Goal: Task Accomplishment & Management: Manage account settings

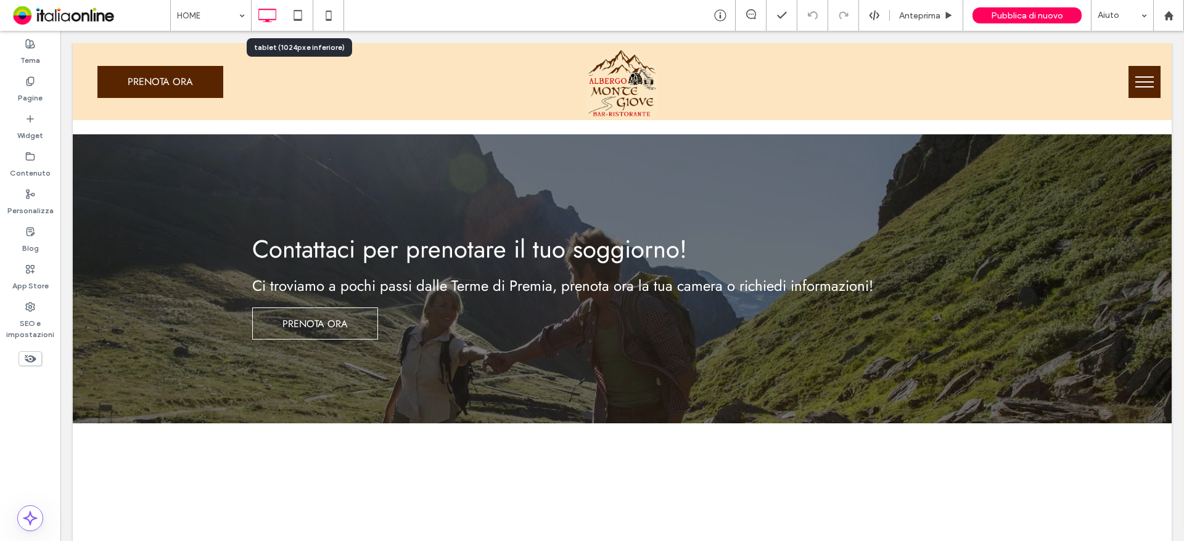
scroll to position [1326, 0]
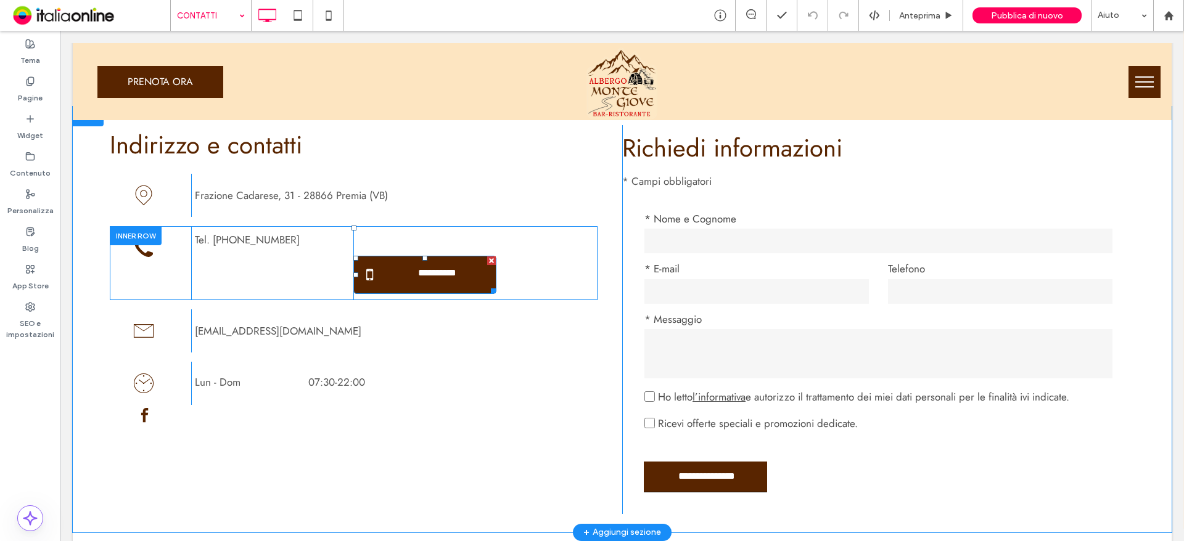
scroll to position [370, 0]
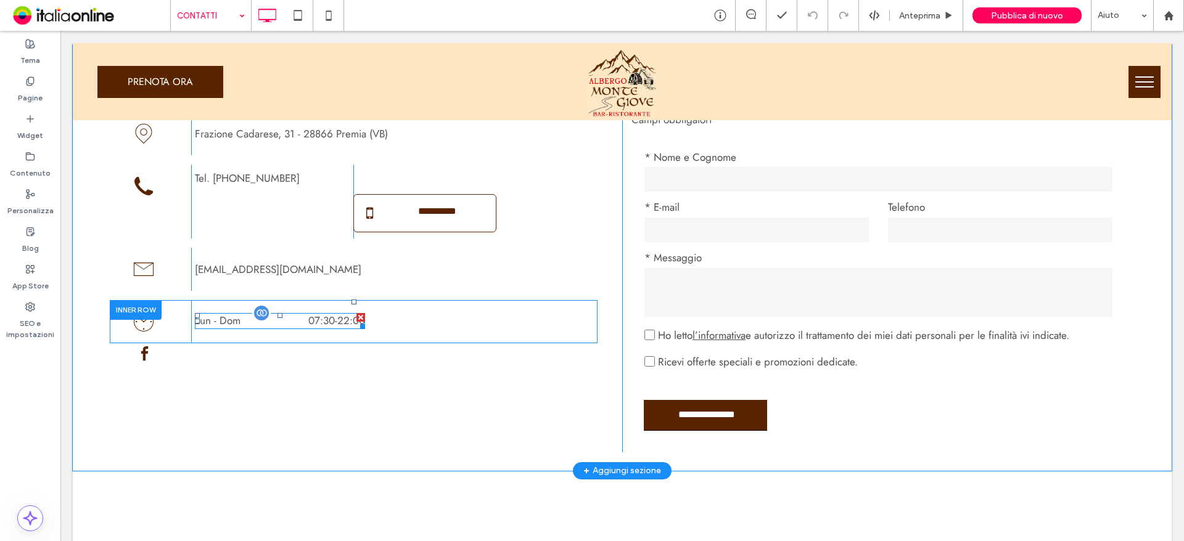
click at [299, 321] on dd "07:30 - 22:00" at bounding box center [315, 321] width 100 height 16
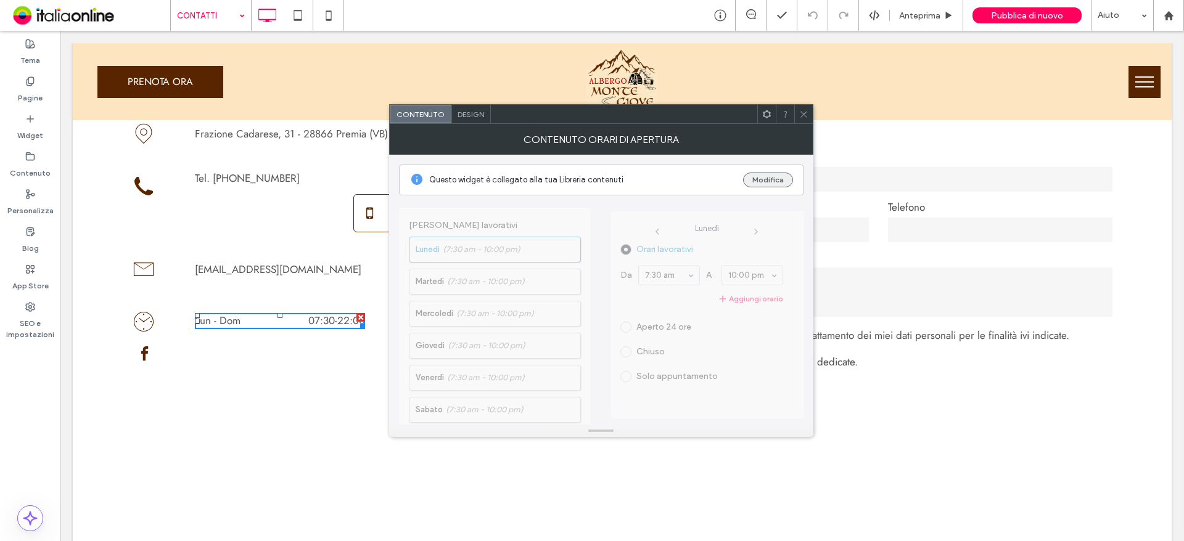
click at [761, 182] on button "Modifica" at bounding box center [768, 180] width 50 height 15
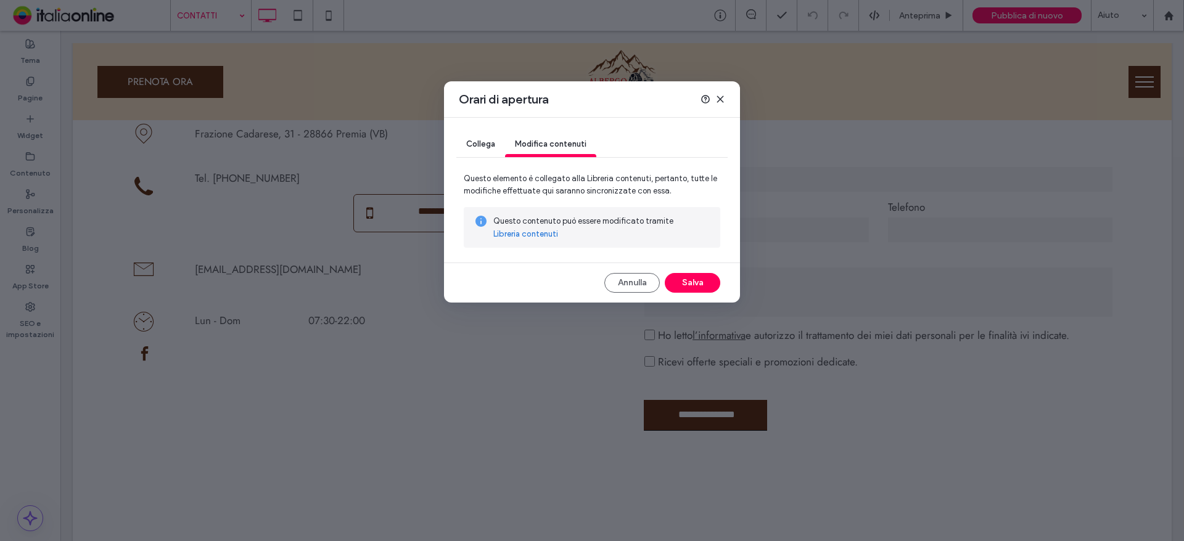
click at [536, 237] on link "Libreria contenuti" at bounding box center [525, 234] width 65 height 12
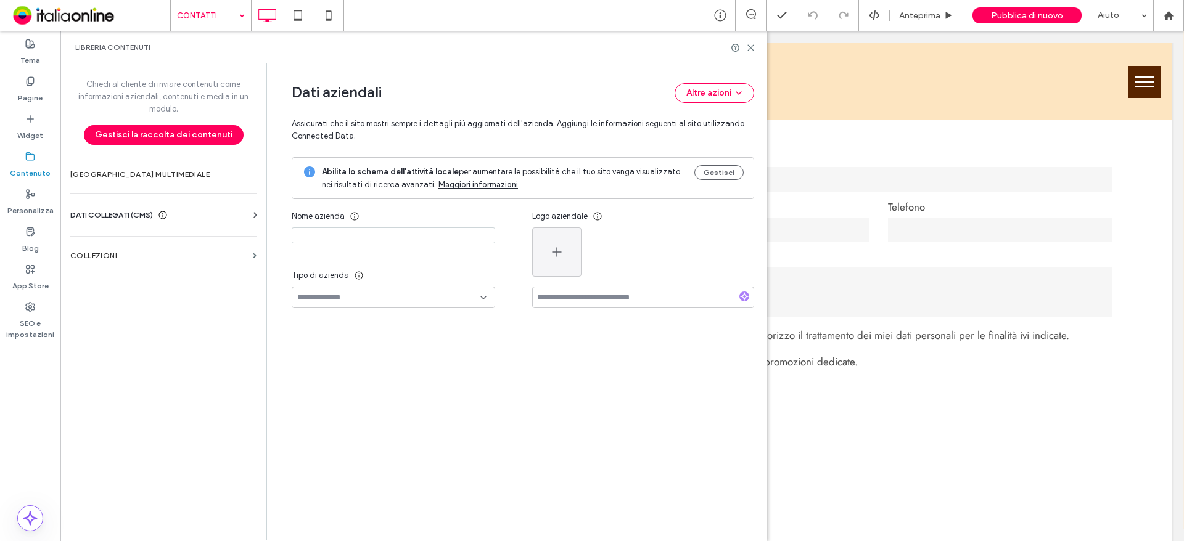
type input "**********"
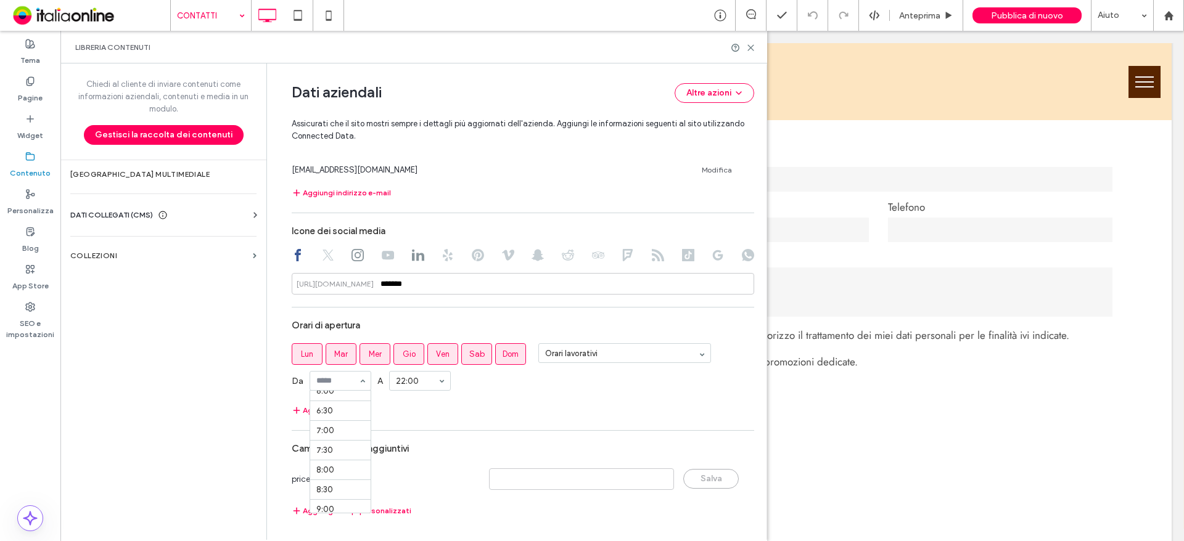
scroll to position [247, 0]
click at [544, 393] on div "Da 06:30 A 22:00" at bounding box center [523, 381] width 462 height 32
click at [752, 49] on use at bounding box center [751, 48] width 6 height 6
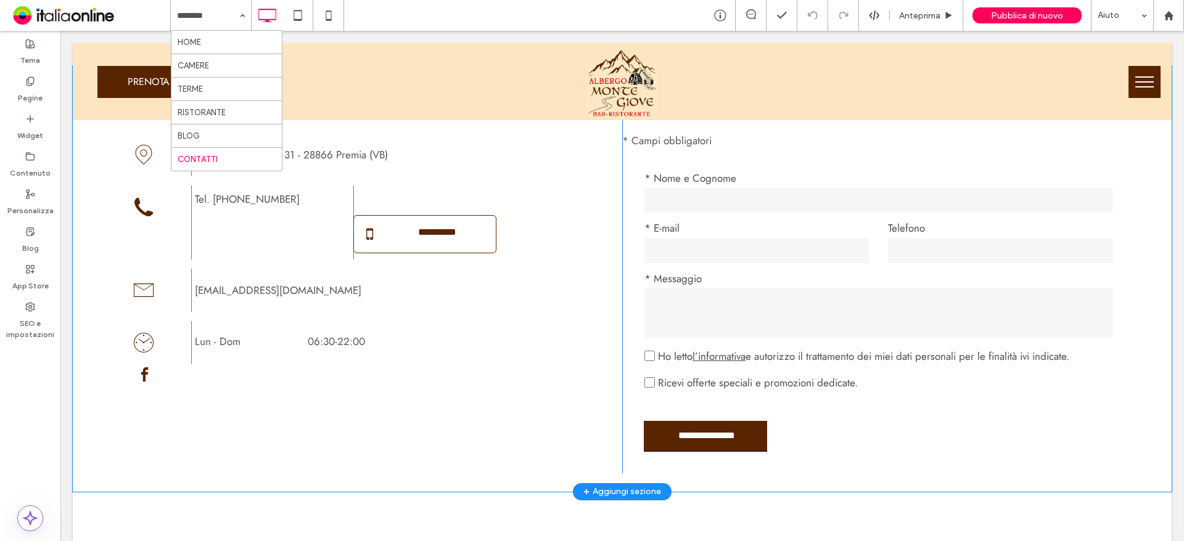
scroll to position [370, 0]
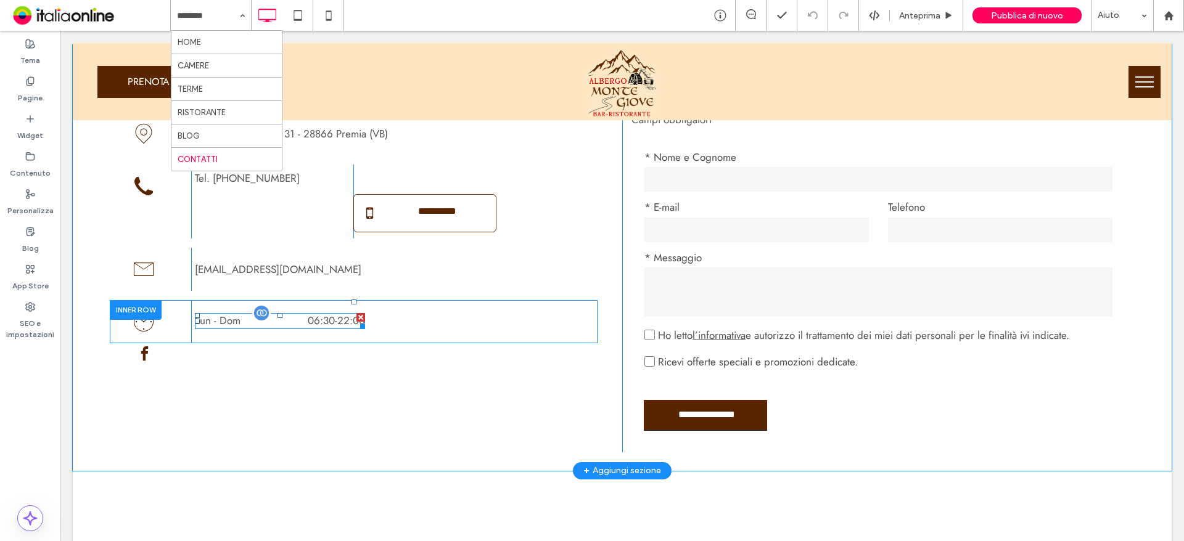
click at [297, 315] on dd "06:30 - 22:00" at bounding box center [315, 321] width 100 height 16
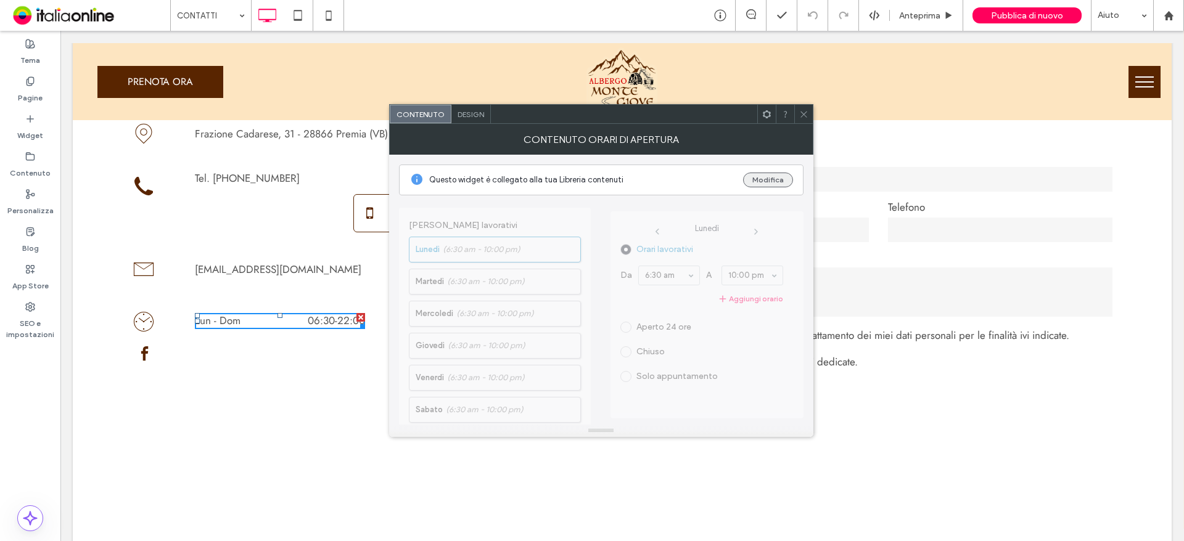
click at [777, 178] on button "Modifica" at bounding box center [768, 180] width 50 height 15
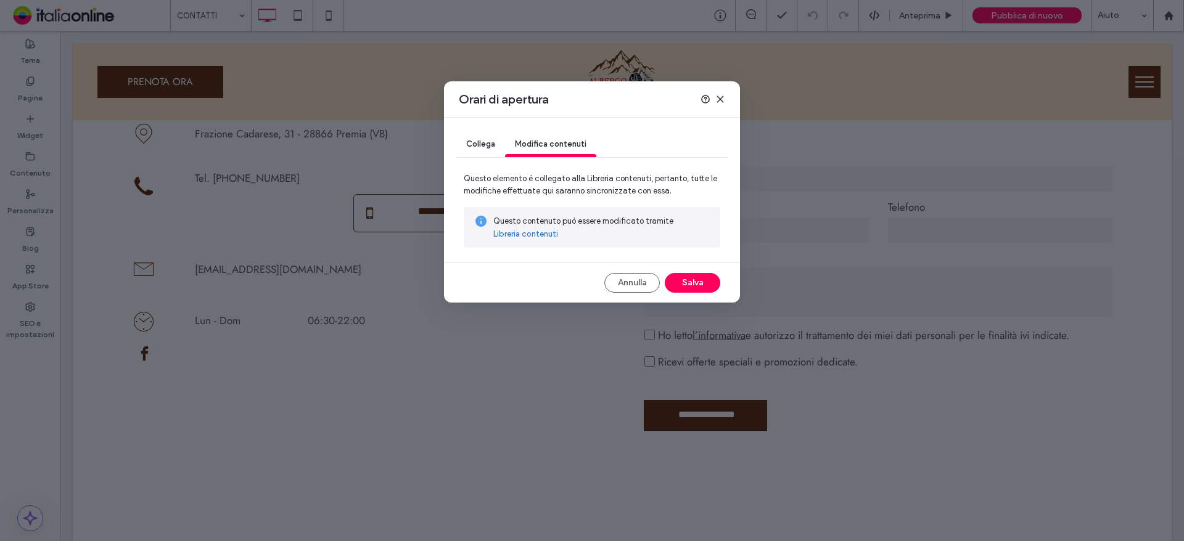
click at [549, 235] on link "Libreria contenuti" at bounding box center [525, 234] width 65 height 12
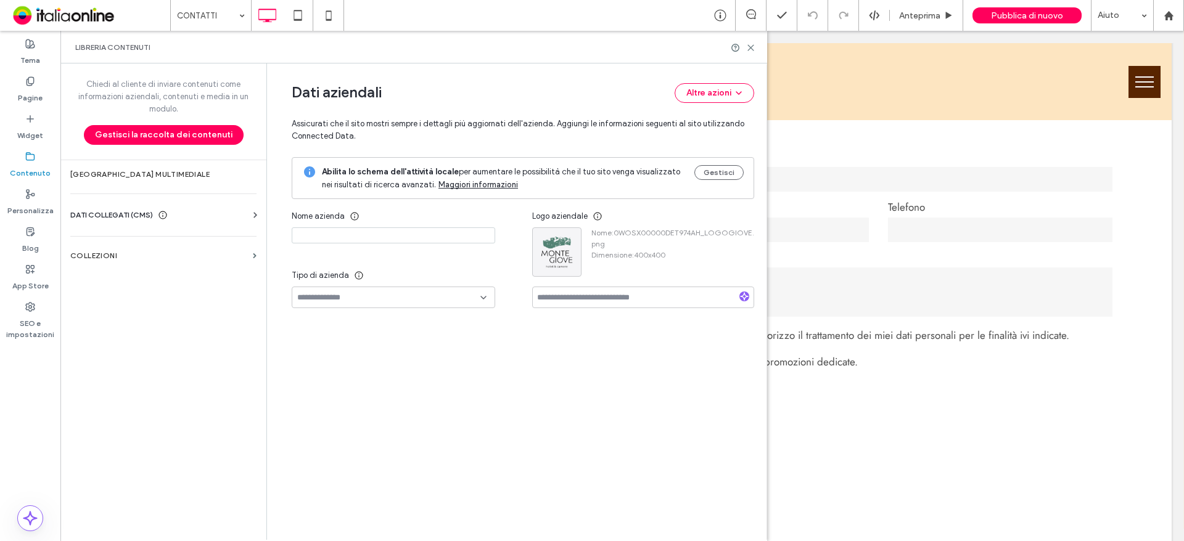
type input "**********"
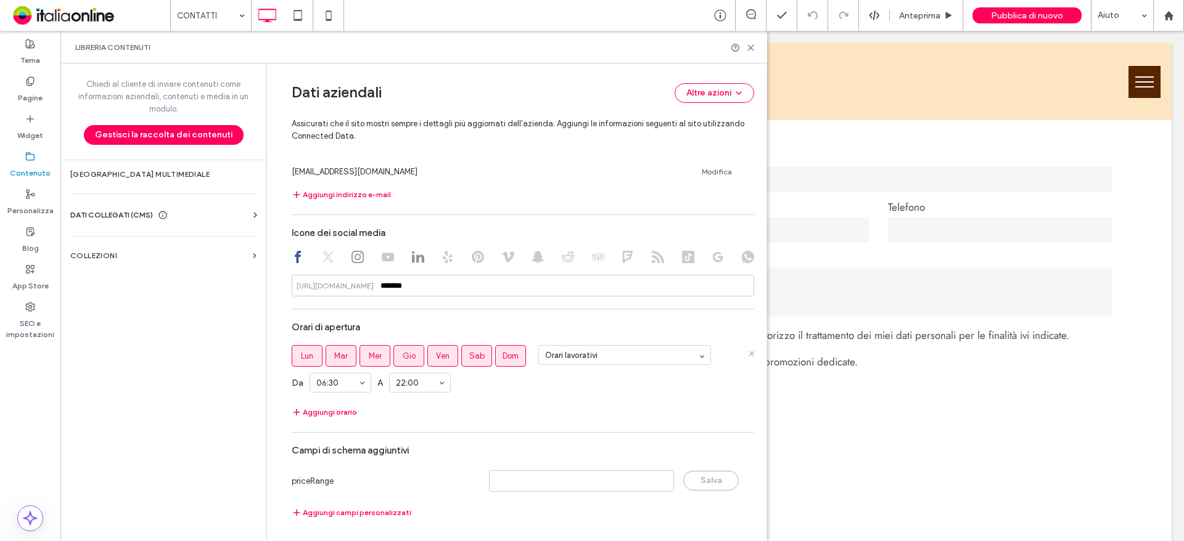
scroll to position [575, 0]
click at [374, 345] on label "Mer" at bounding box center [374, 354] width 31 height 22
click at [750, 46] on use at bounding box center [751, 48] width 6 height 6
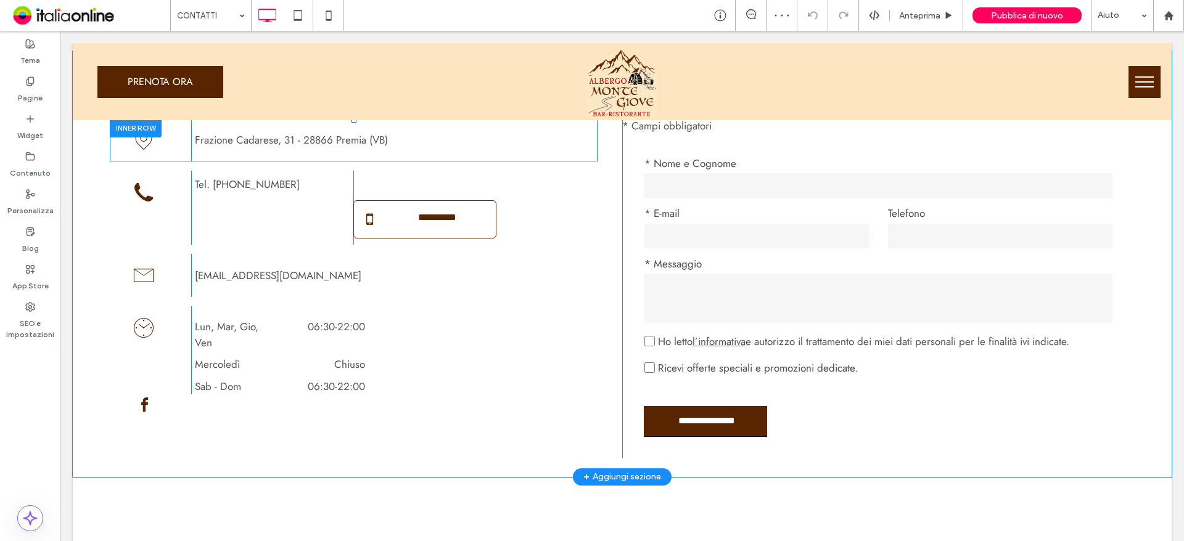
scroll to position [493, 0]
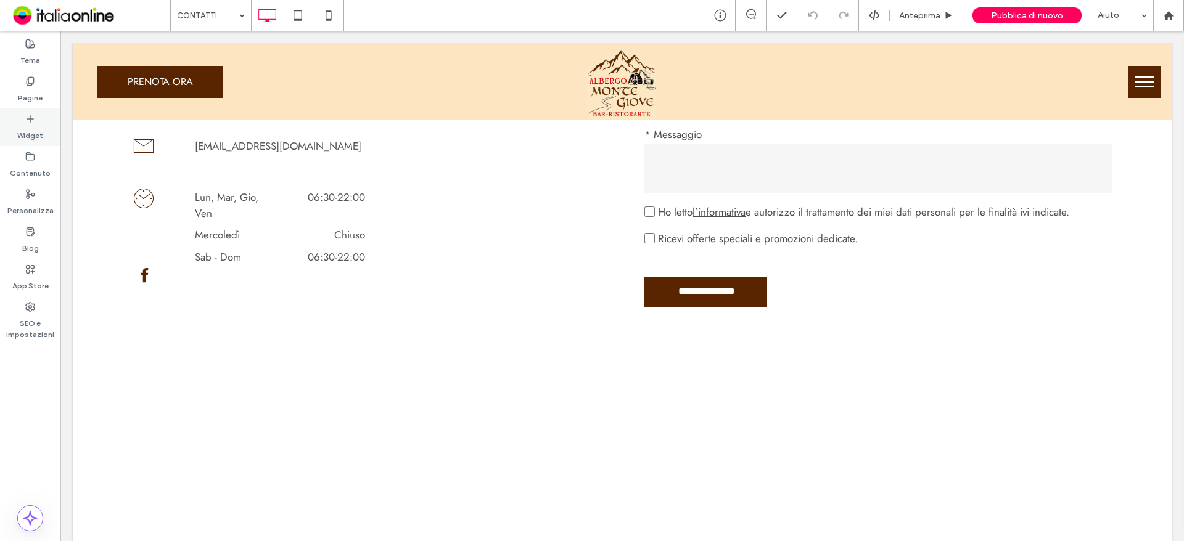
click at [28, 126] on label "Widget" at bounding box center [30, 132] width 26 height 17
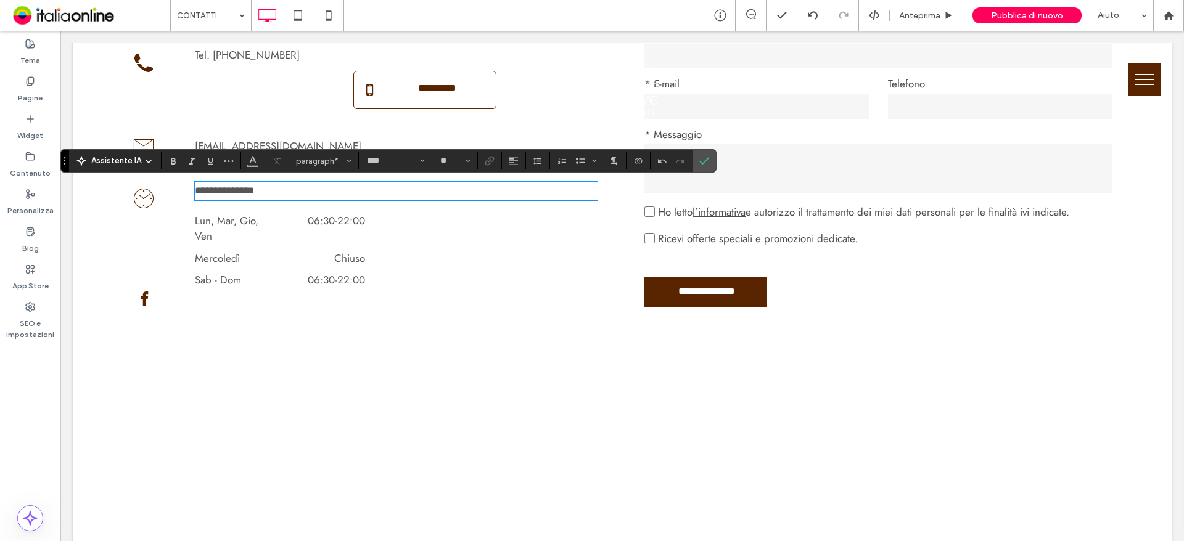
click at [226, 191] on span "**********" at bounding box center [224, 191] width 59 height 10
click at [269, 194] on p "**********" at bounding box center [396, 191] width 403 height 16
click at [705, 165] on icon "Conferma" at bounding box center [704, 161] width 10 height 10
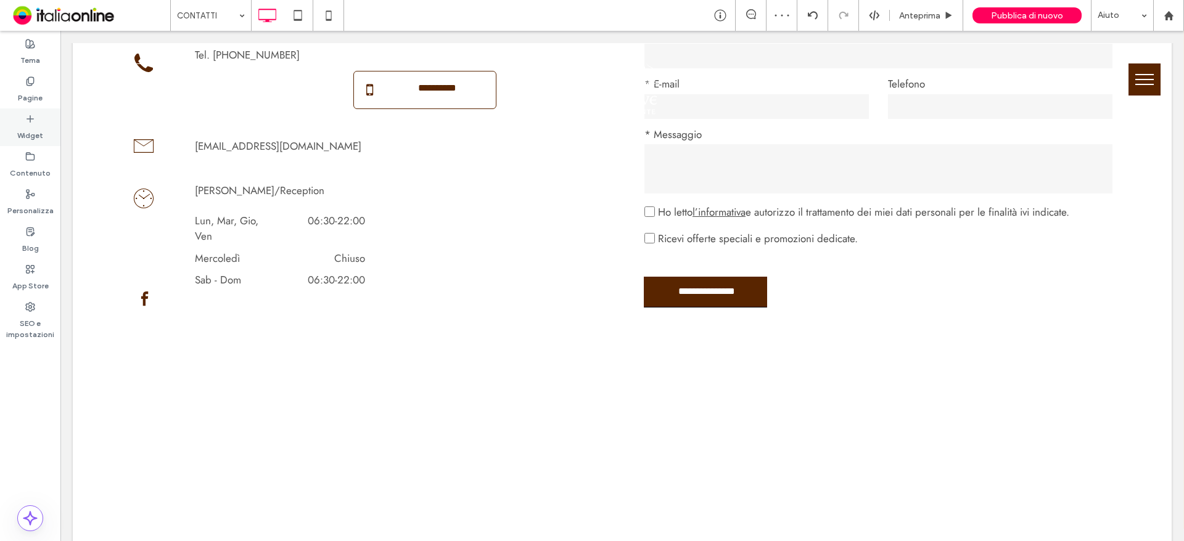
click at [17, 128] on div "Widget" at bounding box center [30, 128] width 60 height 38
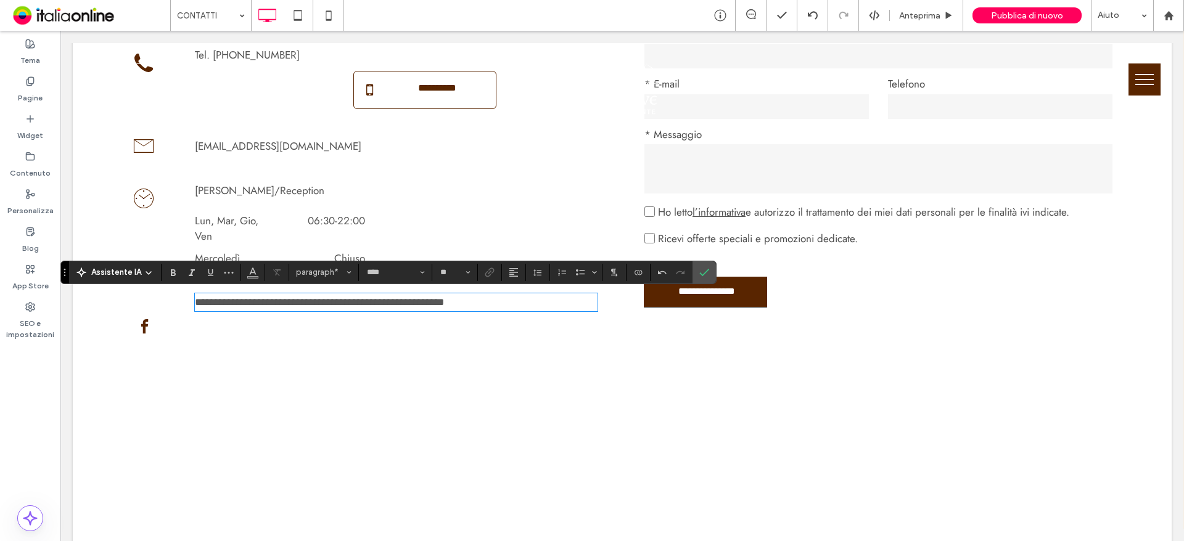
click at [461, 335] on div "Click To Paste" at bounding box center [354, 328] width 488 height 24
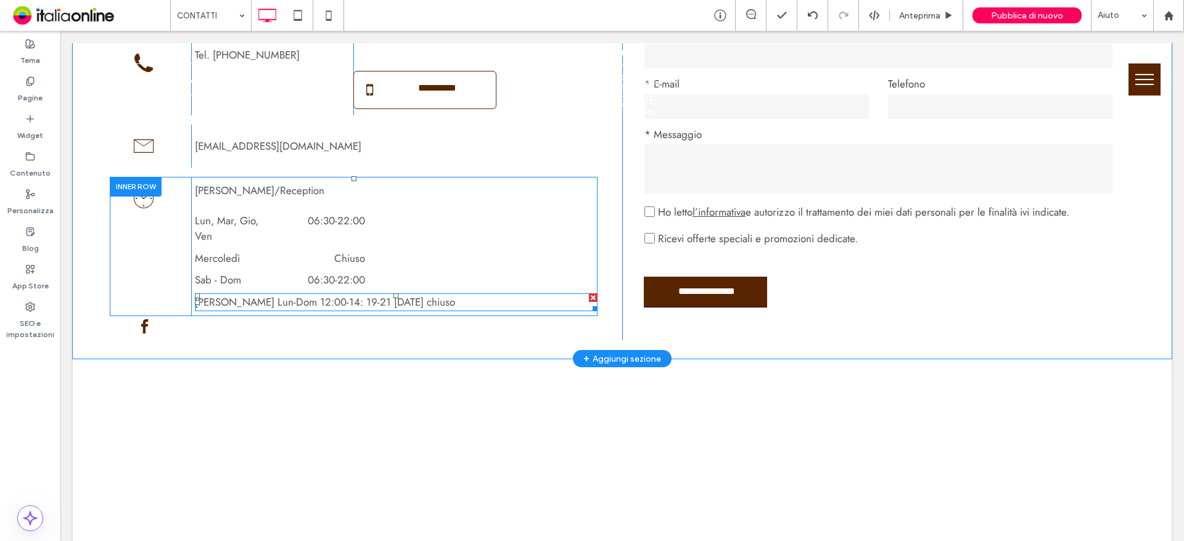
click at [337, 297] on span "Orario Ristorante Lun-Dom 12:00-14: 19-21 Mercoledì chiuso" at bounding box center [325, 302] width 260 height 15
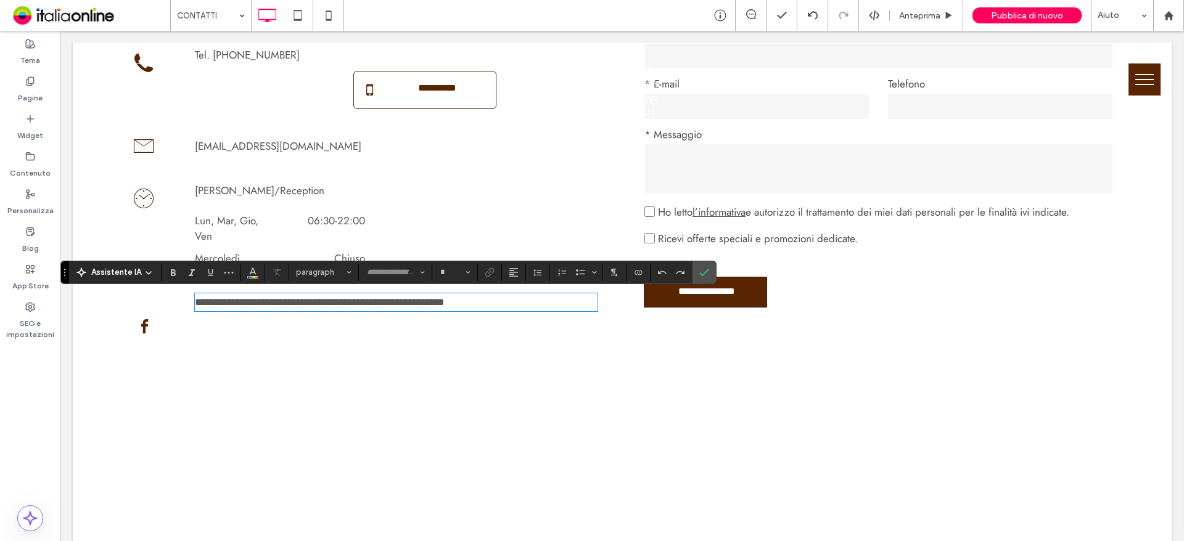
type input "****"
type input "**"
click at [355, 304] on span "**********" at bounding box center [319, 302] width 249 height 10
click at [340, 301] on span "**********" at bounding box center [341, 302] width 292 height 10
click at [347, 301] on span "**********" at bounding box center [343, 302] width 297 height 10
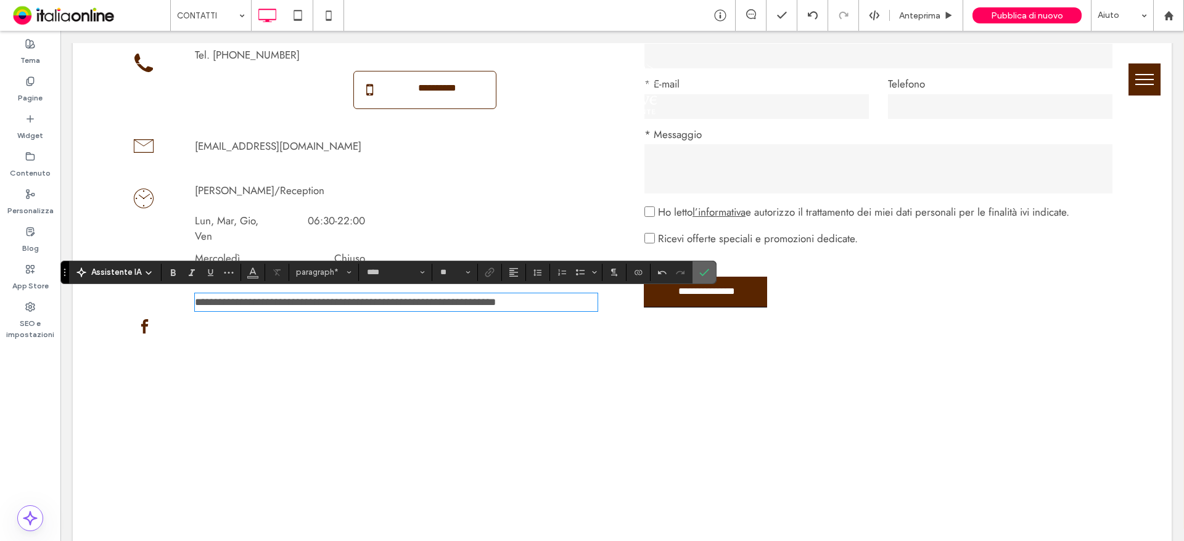
click at [702, 279] on span "Conferma" at bounding box center [702, 272] width 6 height 22
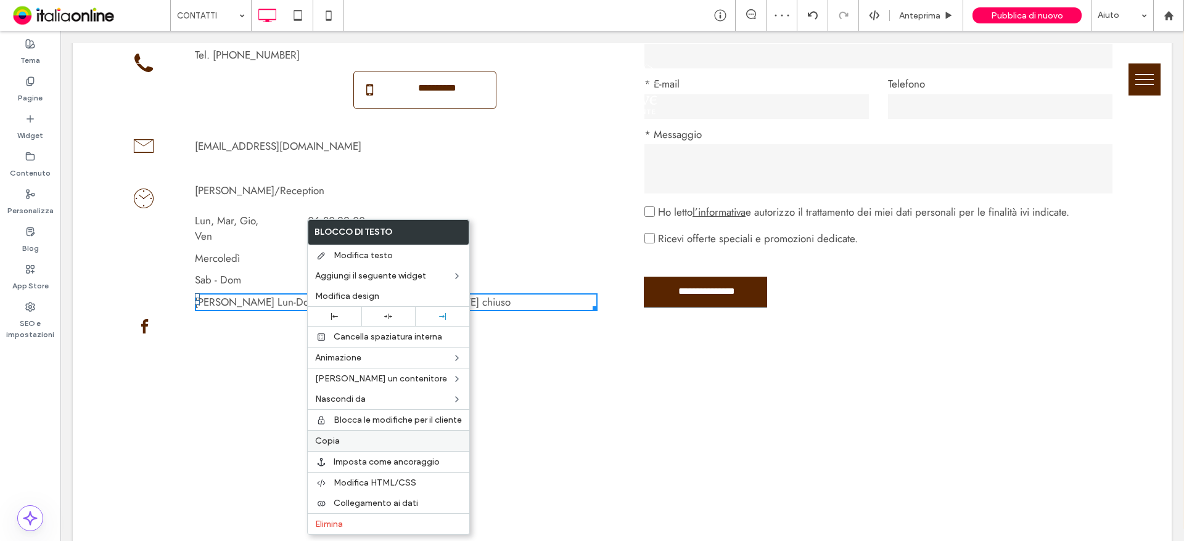
click at [345, 441] on label "Copia" at bounding box center [388, 441] width 147 height 10
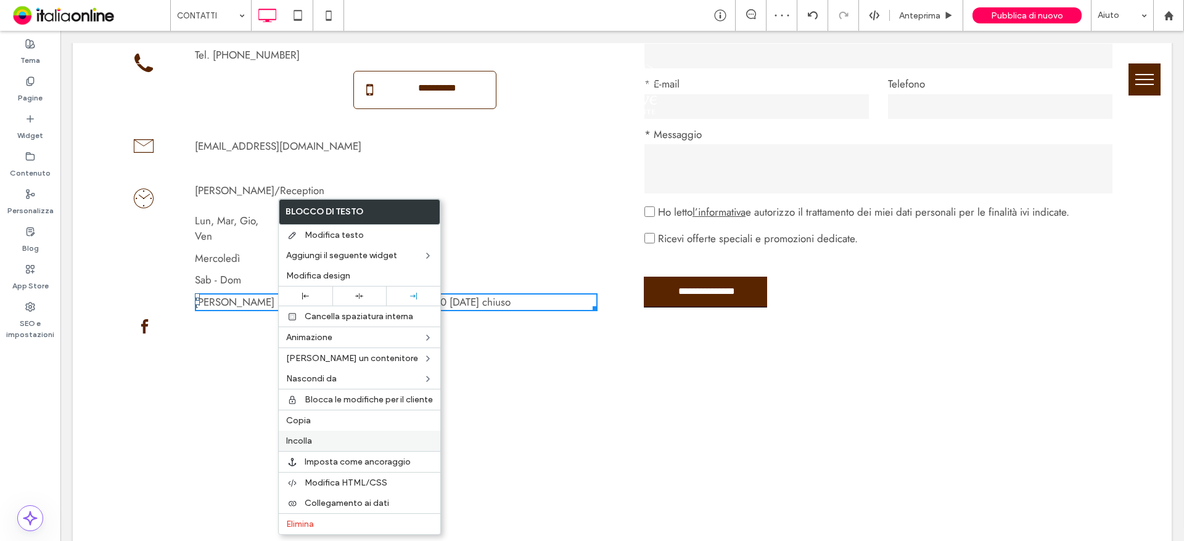
click at [315, 436] on label "Incolla" at bounding box center [359, 441] width 147 height 10
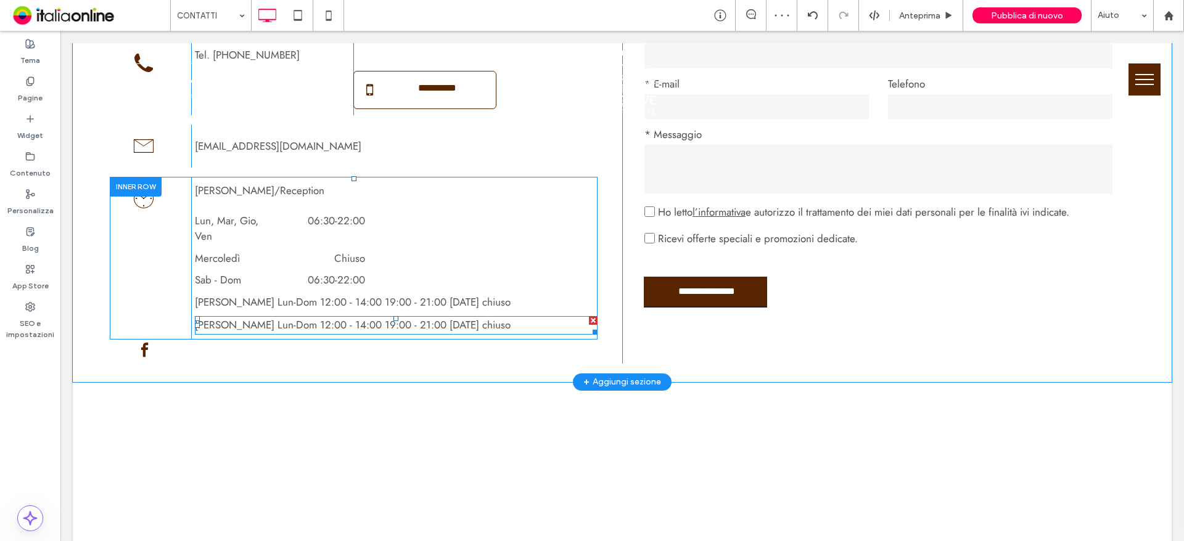
click at [297, 327] on span "Orario Ristorante Lun-Dom 12:00 - 14:00 19:00 - 21:00 Mercoledì chiuso" at bounding box center [353, 325] width 316 height 15
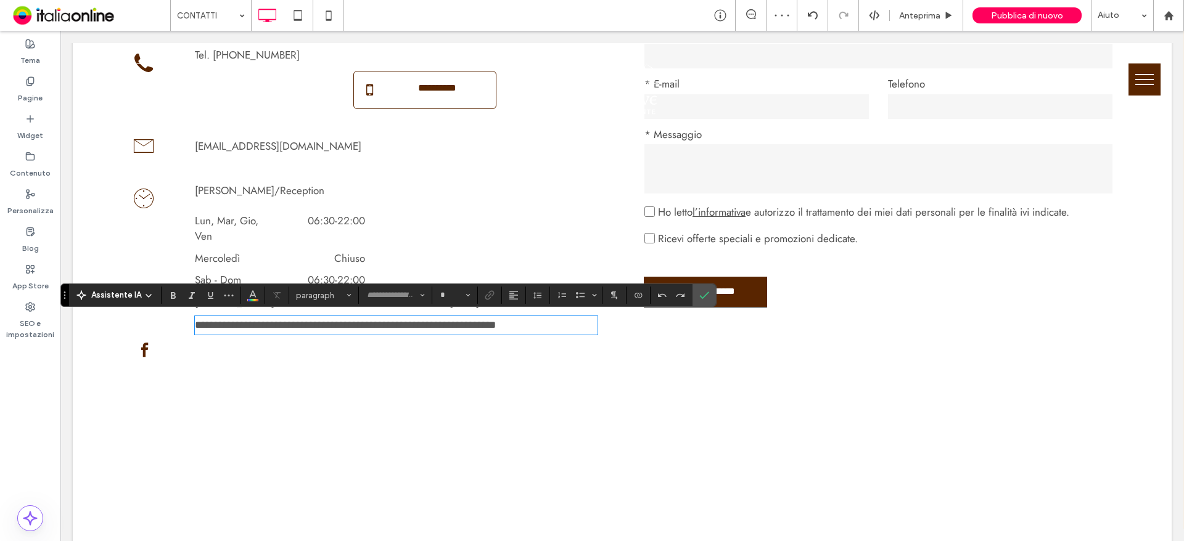
type input "****"
type input "**"
drag, startPoint x: 224, startPoint y: 326, endPoint x: 274, endPoint y: 332, distance: 50.3
click at [274, 330] on span "**********" at bounding box center [345, 325] width 301 height 10
click at [556, 328] on p "**********" at bounding box center [396, 326] width 403 height 16
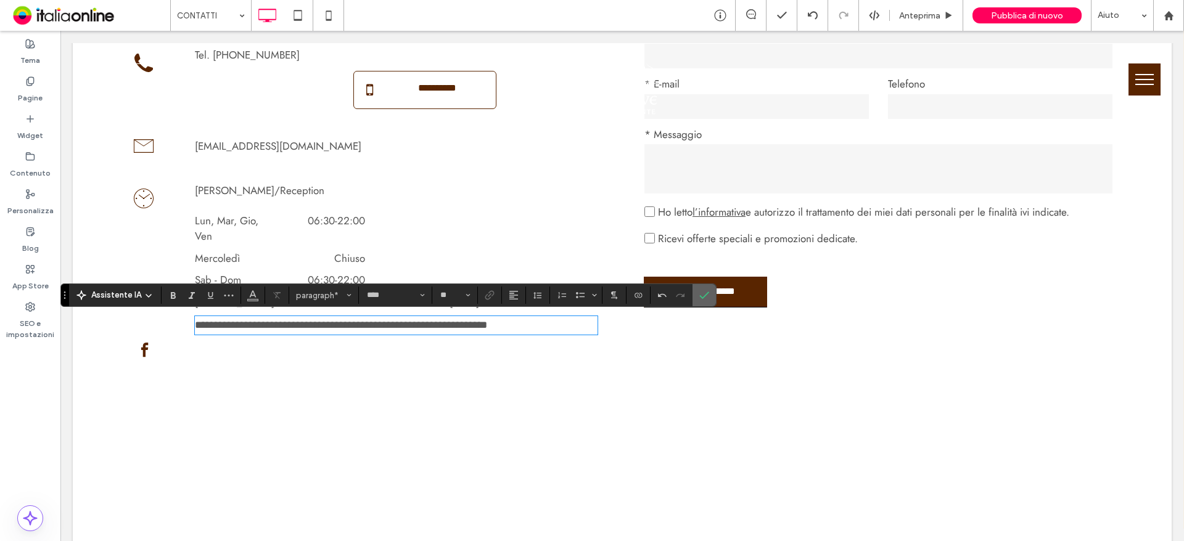
click at [707, 293] on icon "Conferma" at bounding box center [704, 295] width 10 height 10
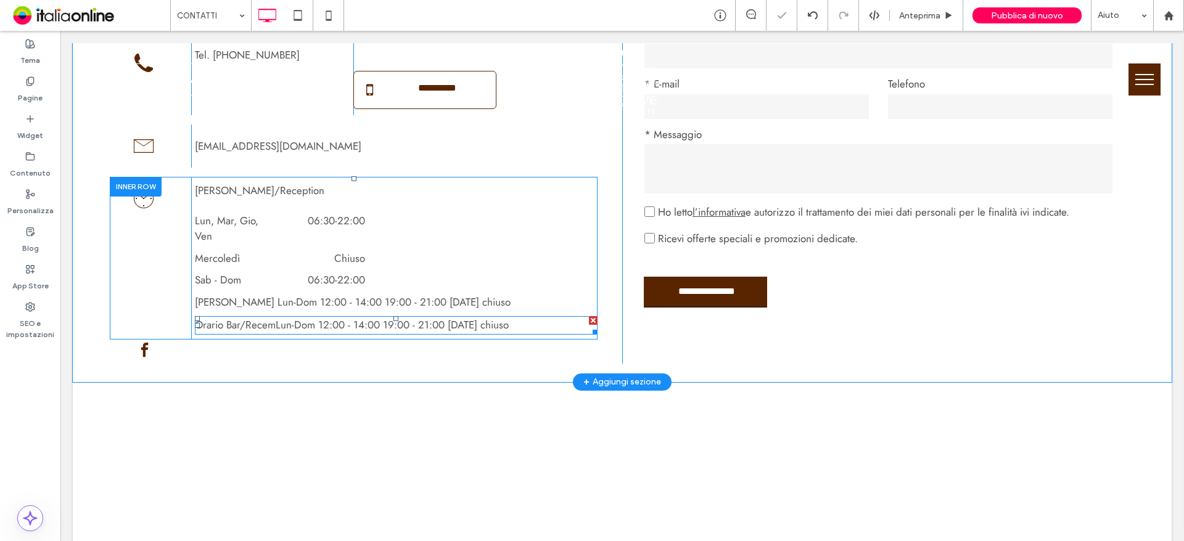
click at [589, 321] on div at bounding box center [593, 320] width 9 height 9
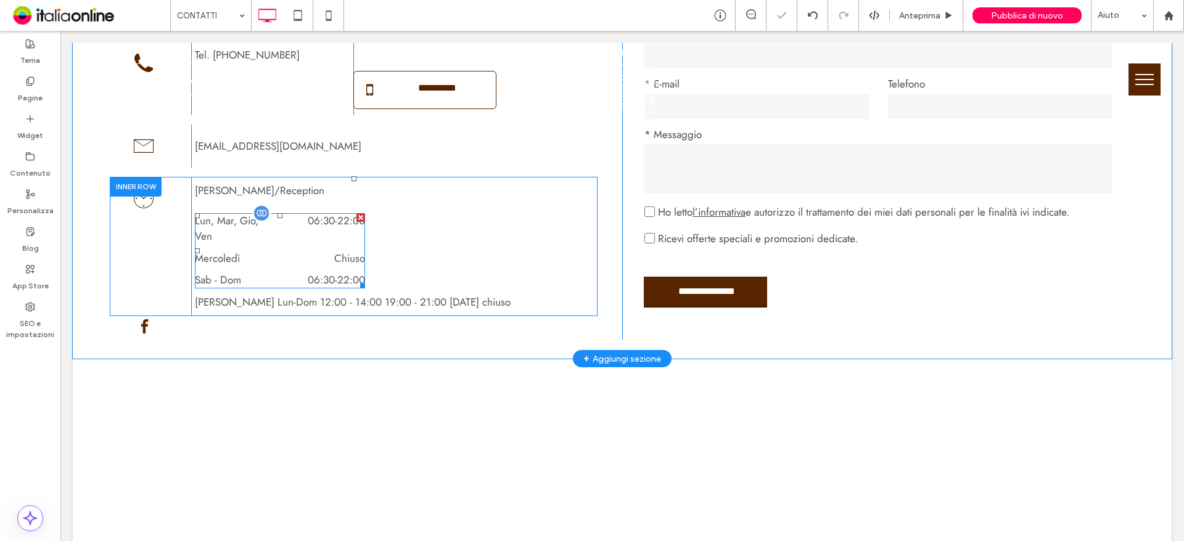
click at [353, 265] on dd "Chiuso" at bounding box center [315, 259] width 100 height 16
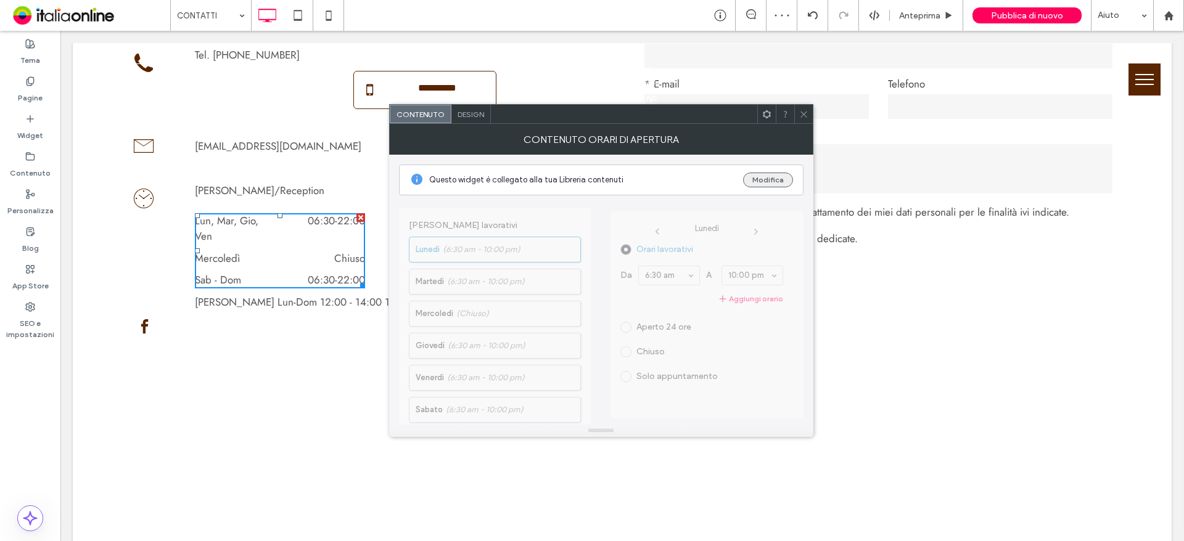
click at [785, 180] on button "Modifica" at bounding box center [768, 180] width 50 height 15
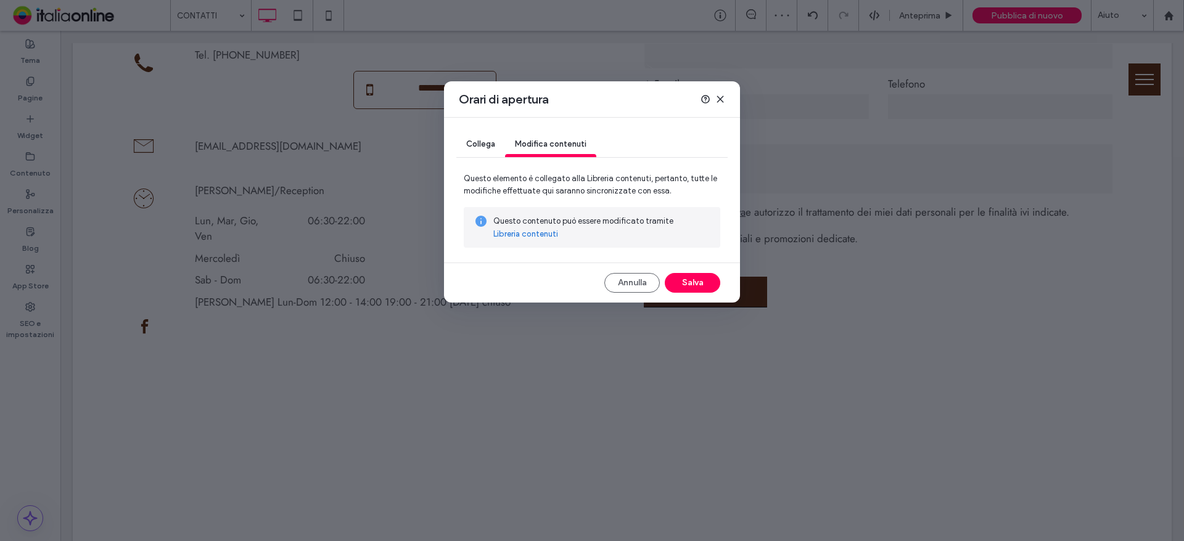
click at [512, 232] on link "Libreria contenuti" at bounding box center [525, 234] width 65 height 12
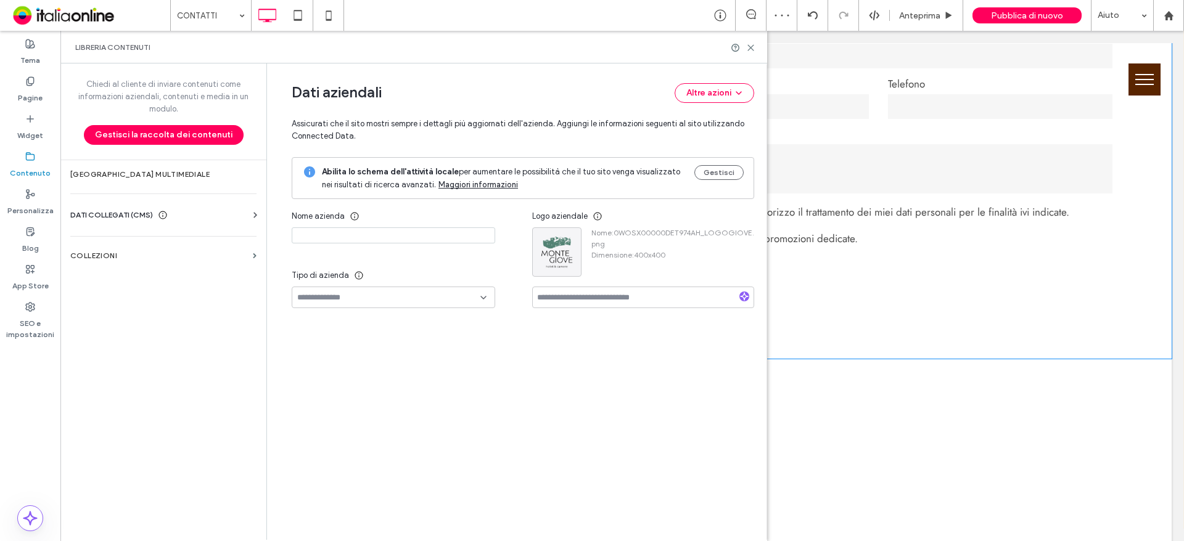
type input "**********"
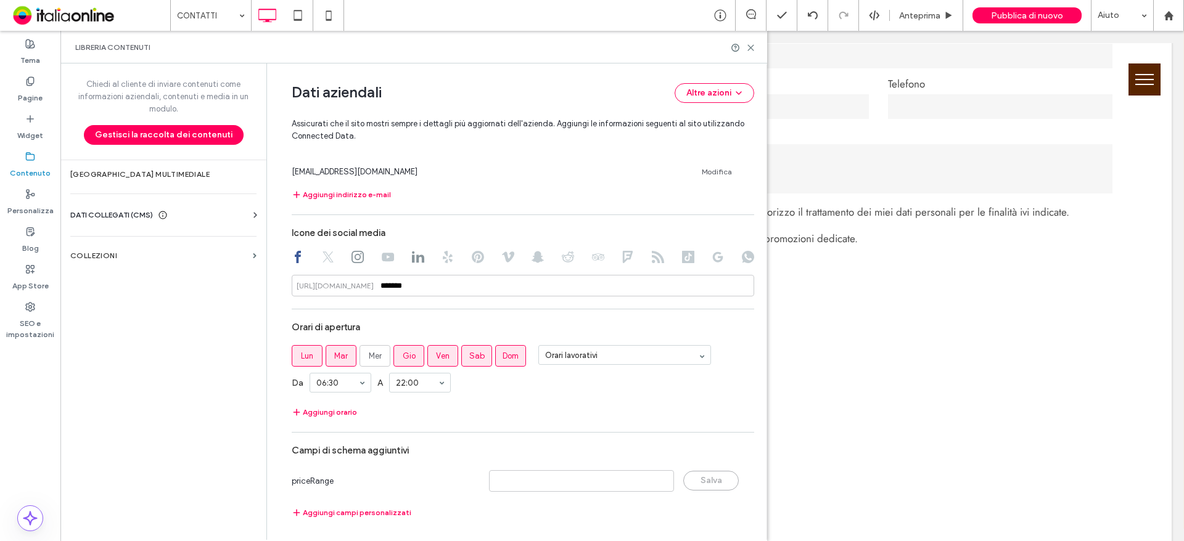
scroll to position [575, 0]
click at [334, 410] on button "Aggiungi orario" at bounding box center [324, 410] width 65 height 15
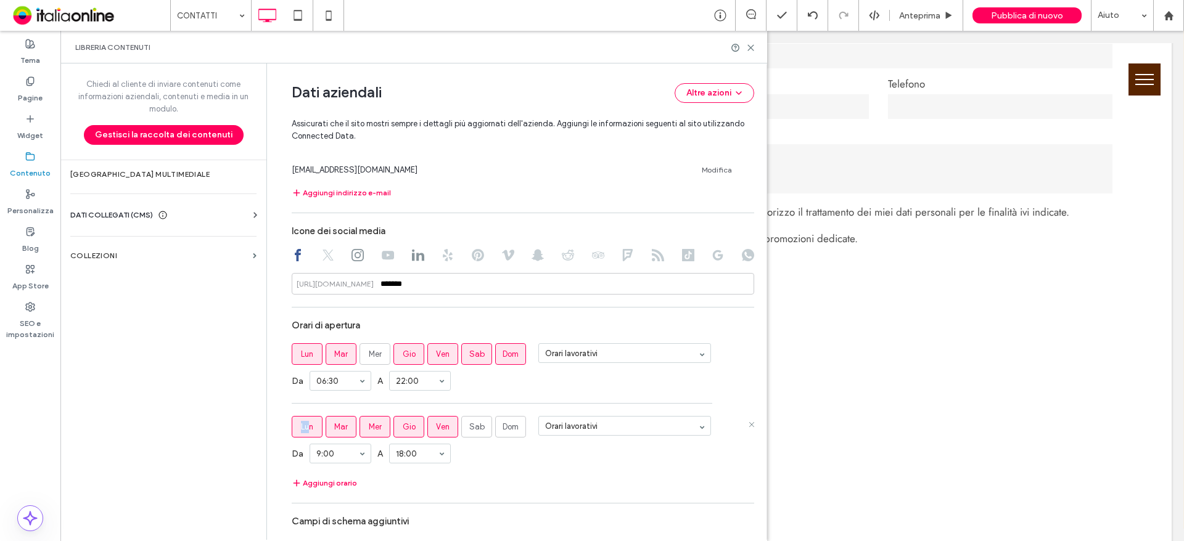
click at [303, 422] on label "Lun" at bounding box center [307, 427] width 31 height 22
click at [341, 426] on span "Mar" at bounding box center [341, 427] width 14 height 12
click at [301, 425] on span "Lun" at bounding box center [307, 427] width 12 height 12
drag, startPoint x: 401, startPoint y: 426, endPoint x: 425, endPoint y: 441, distance: 28.0
click at [403, 425] on span "Gio" at bounding box center [409, 427] width 13 height 12
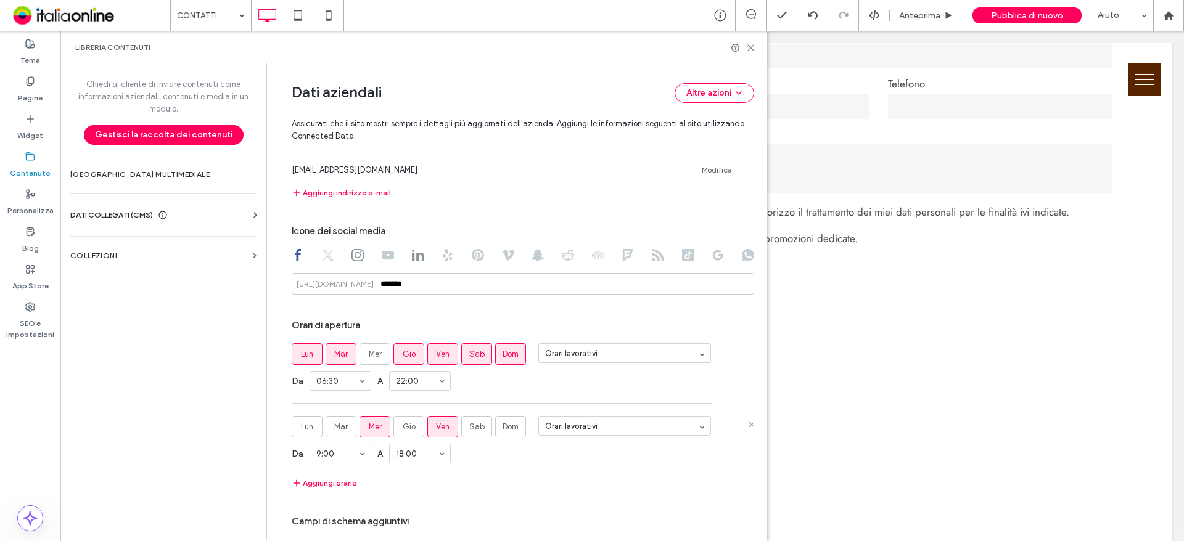
click at [436, 425] on span "Ven" at bounding box center [443, 427] width 14 height 12
click at [608, 484] on div "Aggiungi orario" at bounding box center [523, 483] width 462 height 15
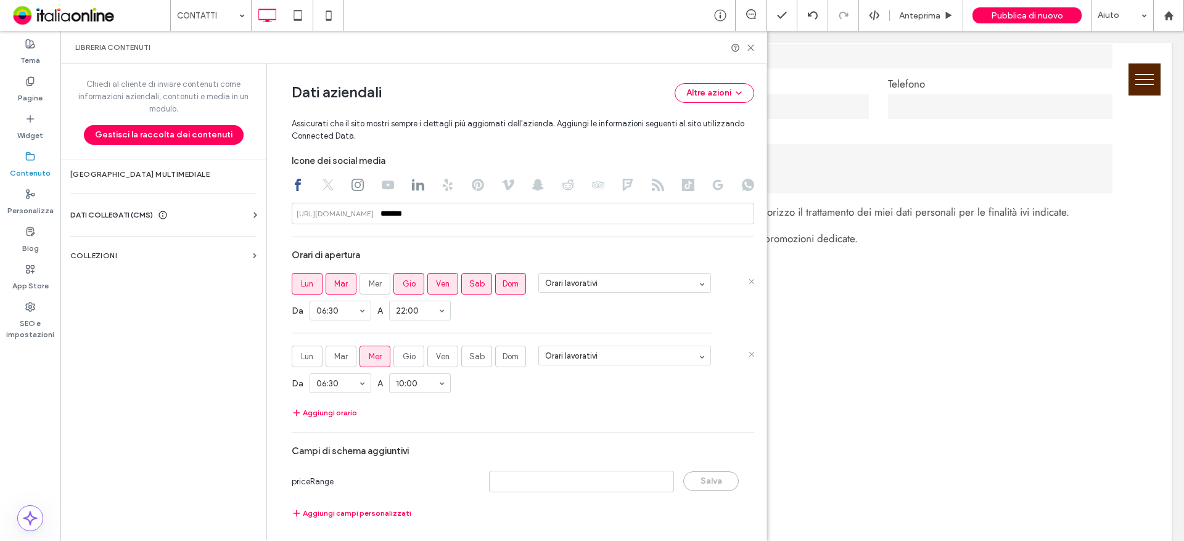
scroll to position [647, 0]
drag, startPoint x: 750, startPoint y: 46, endPoint x: 678, endPoint y: 60, distance: 73.4
click at [750, 46] on icon at bounding box center [750, 47] width 9 height 9
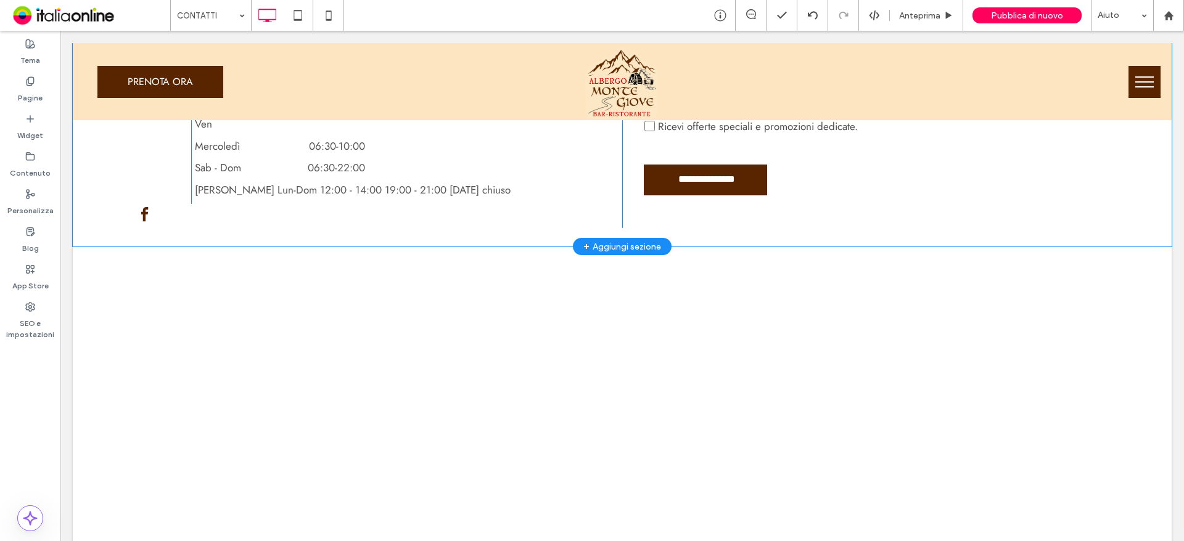
scroll to position [617, 0]
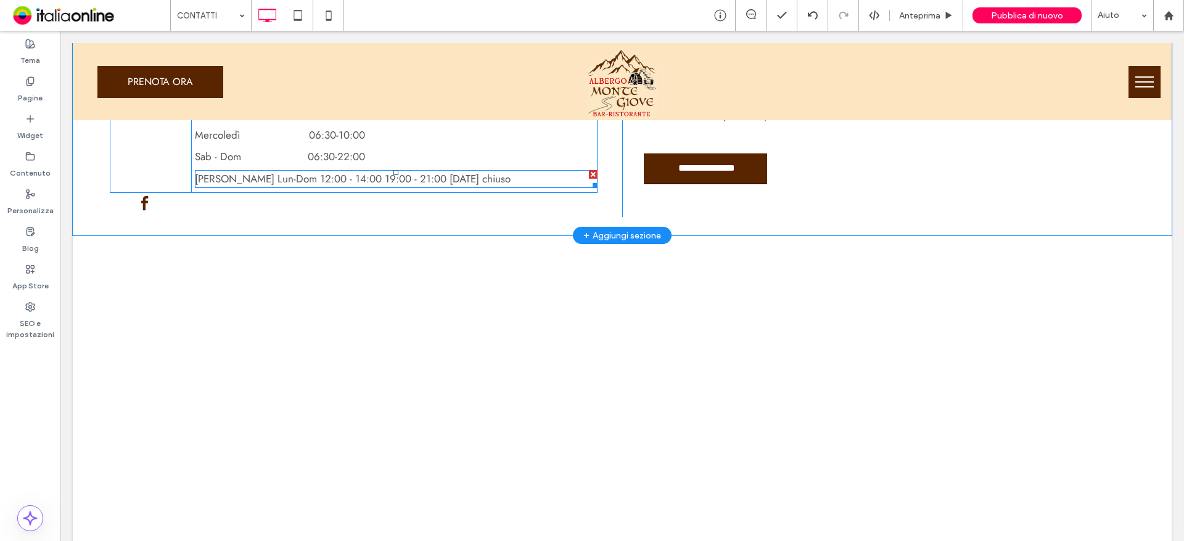
click at [540, 181] on p "Orario Ristorante Lun-Dom 12:00 - 14:00 19:00 - 21:00 Mercoledì chiuso" at bounding box center [396, 179] width 403 height 16
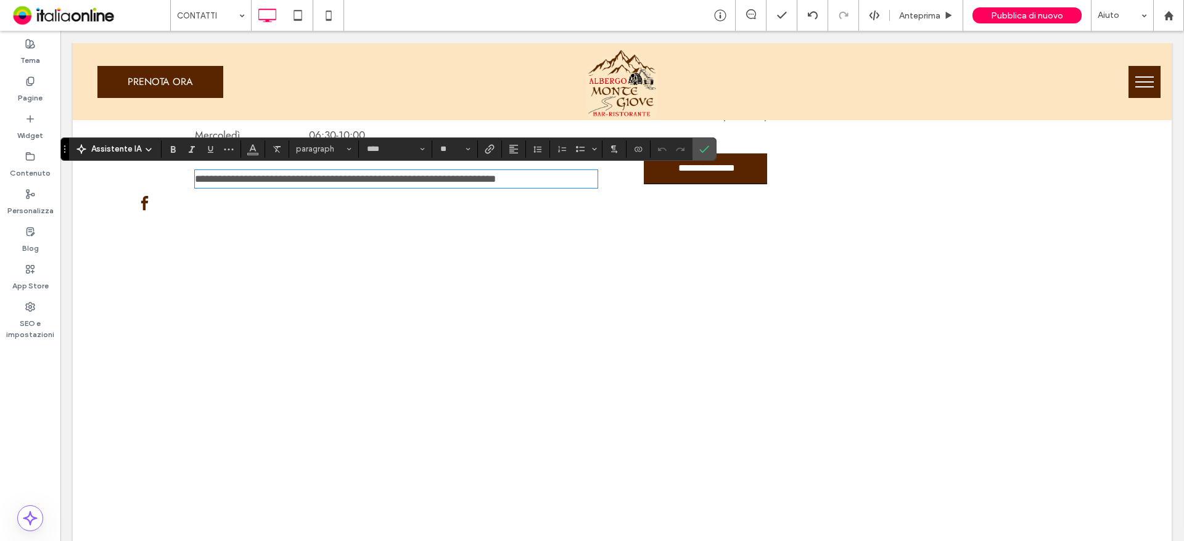
click at [541, 180] on p "**********" at bounding box center [396, 179] width 403 height 16
click at [705, 143] on span "Conferma" at bounding box center [704, 149] width 10 height 21
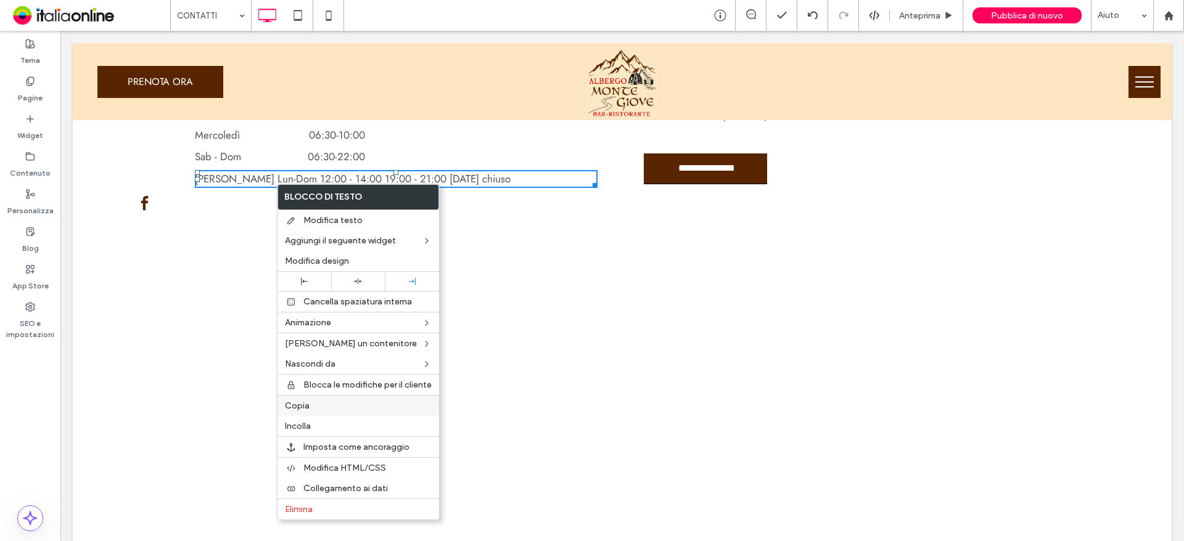
click at [296, 398] on div "Copia" at bounding box center [358, 405] width 162 height 21
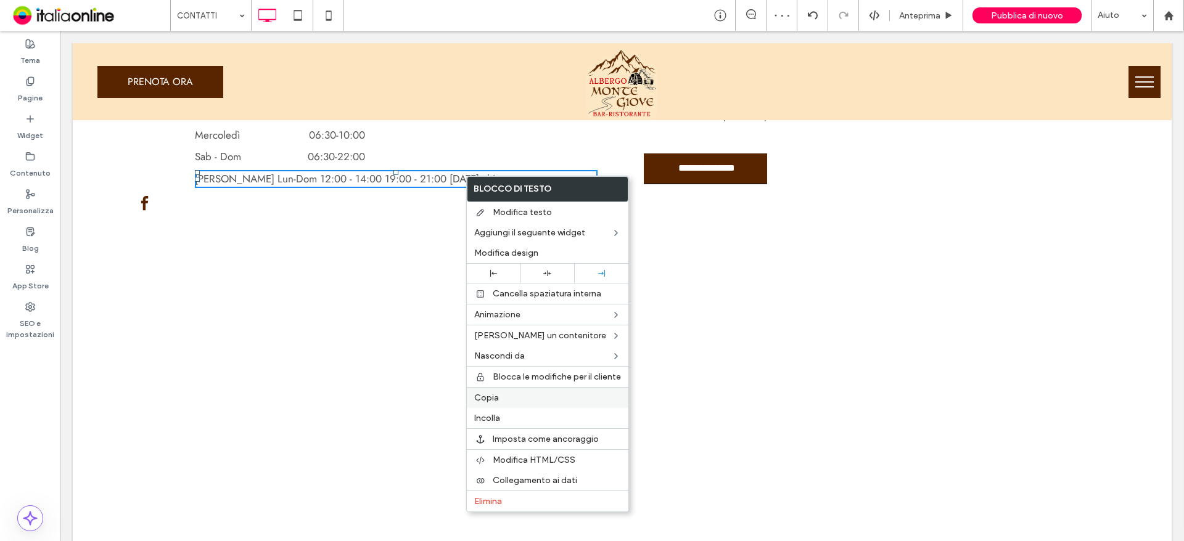
drag, startPoint x: 496, startPoint y: 414, endPoint x: 484, endPoint y: 403, distance: 16.6
click at [497, 414] on span "Incolla" at bounding box center [487, 418] width 26 height 10
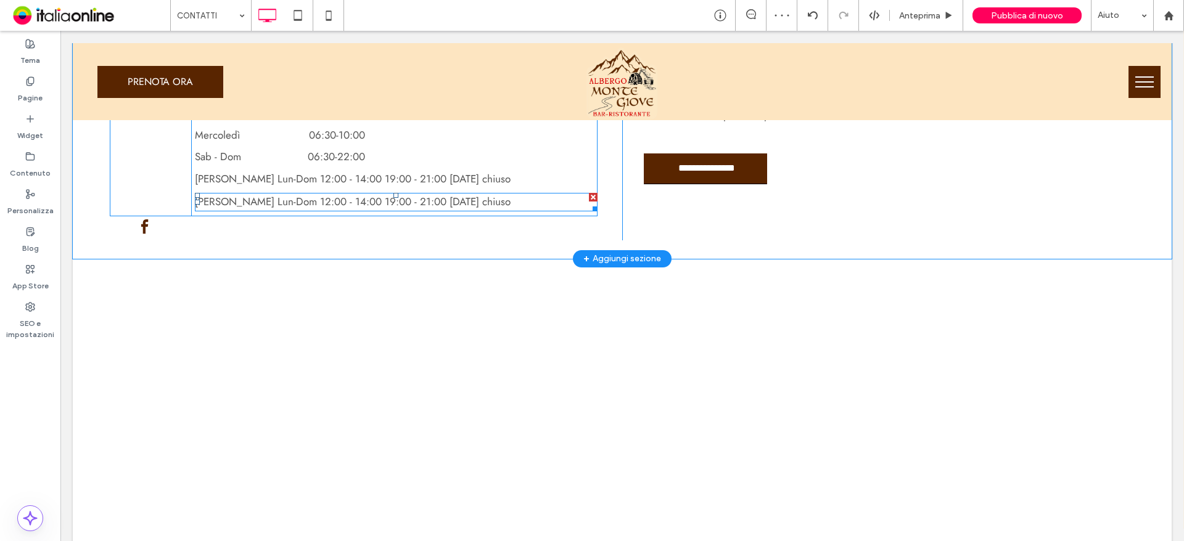
click at [336, 199] on span "Orario Ristorante Lun-Dom 12:00 - 14:00 19:00 - 21:00 Mercoledì chiuso" at bounding box center [353, 201] width 316 height 15
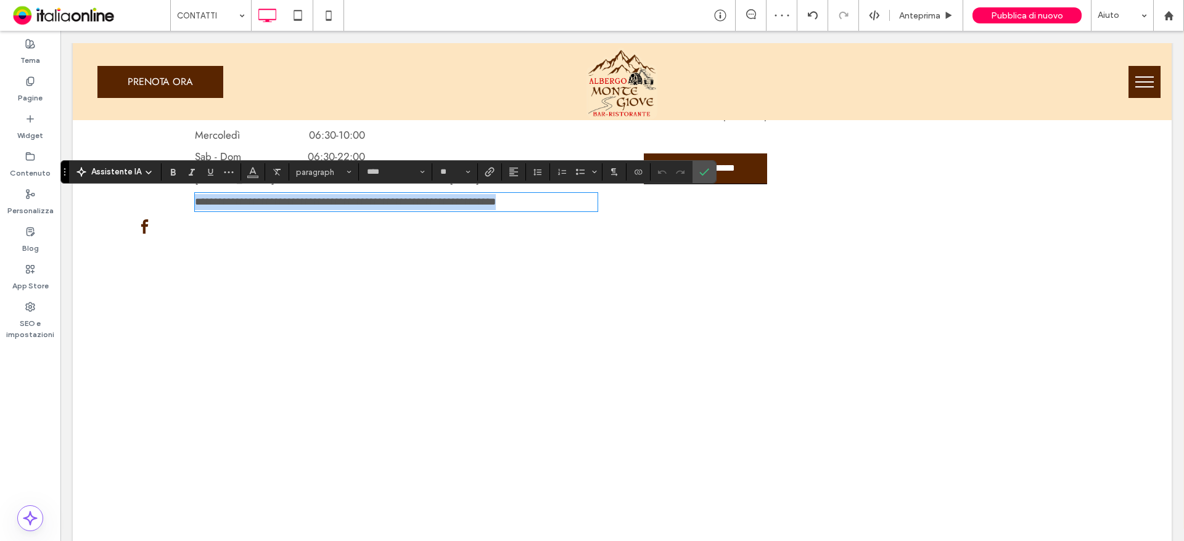
click at [336, 199] on span "**********" at bounding box center [345, 202] width 301 height 10
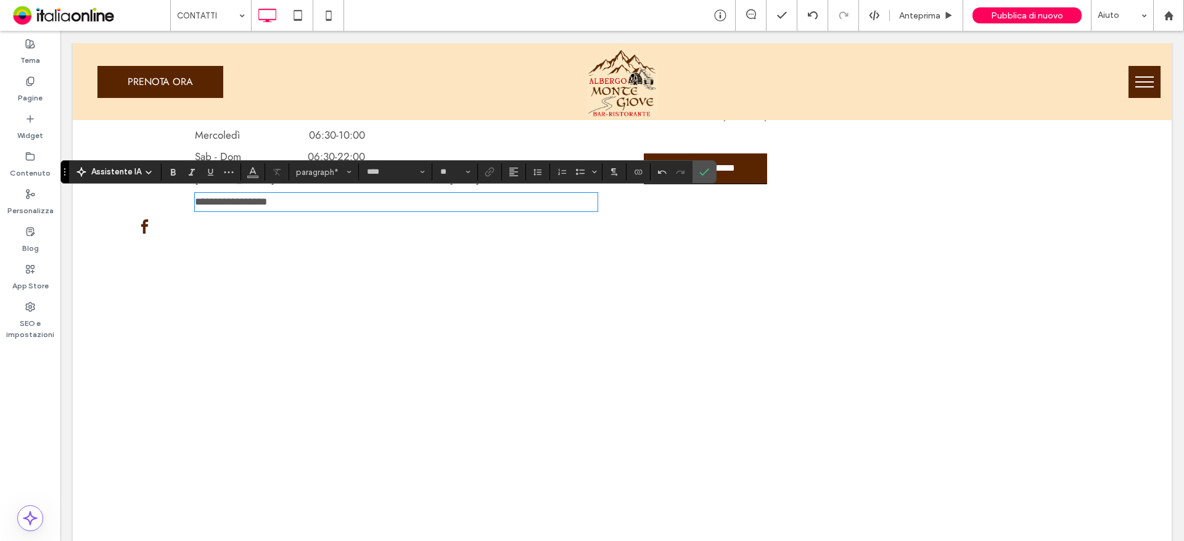
click at [324, 204] on p "**********" at bounding box center [396, 202] width 403 height 16
click at [704, 169] on icon "Conferma" at bounding box center [704, 172] width 10 height 10
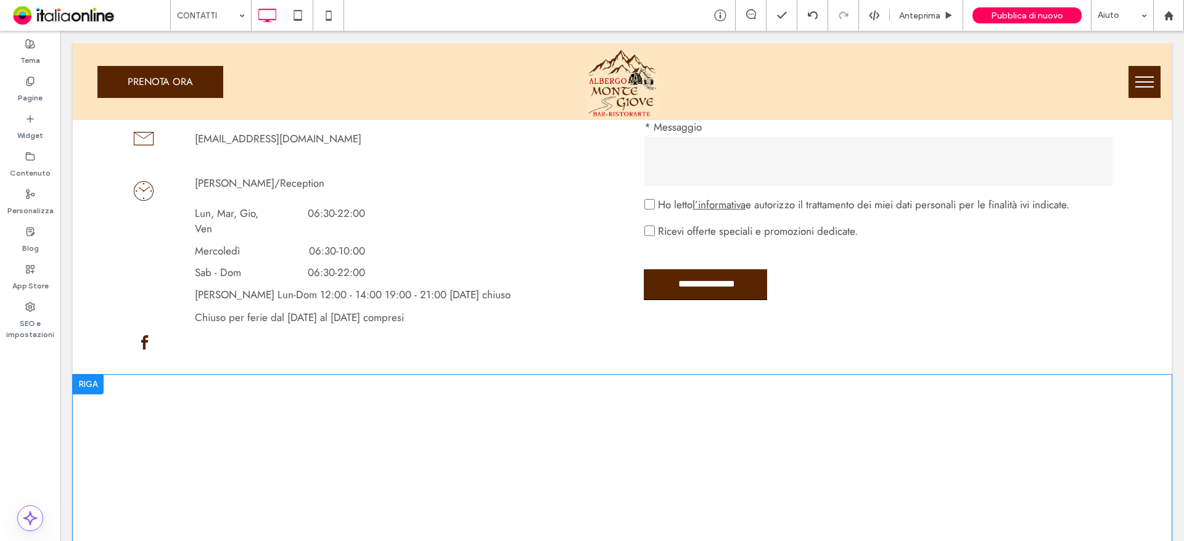
scroll to position [678, 0]
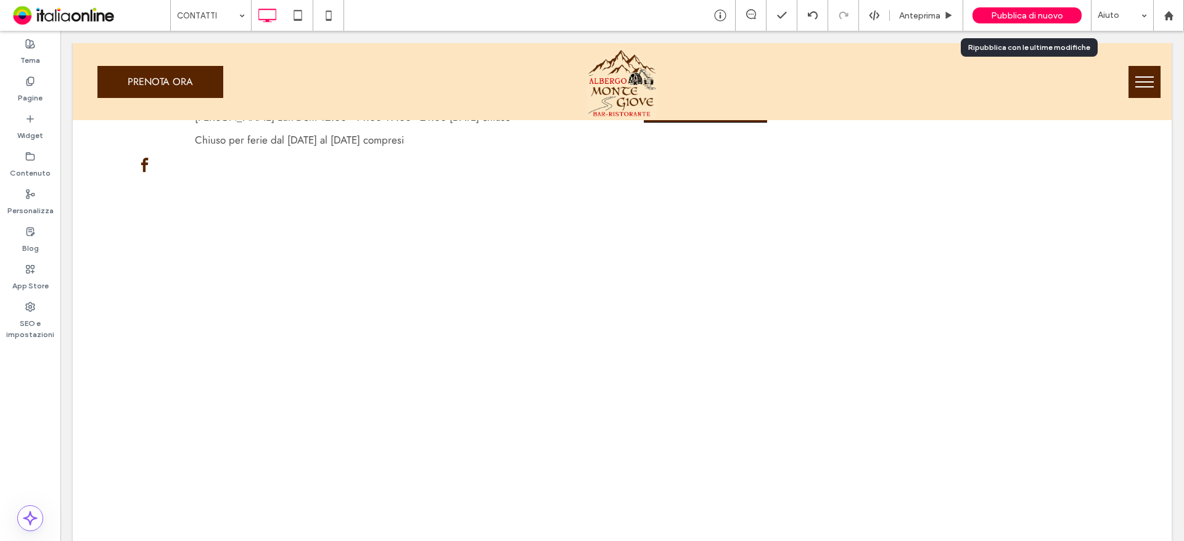
click at [1028, 18] on span "Pubblica di nuovo" at bounding box center [1027, 15] width 72 height 10
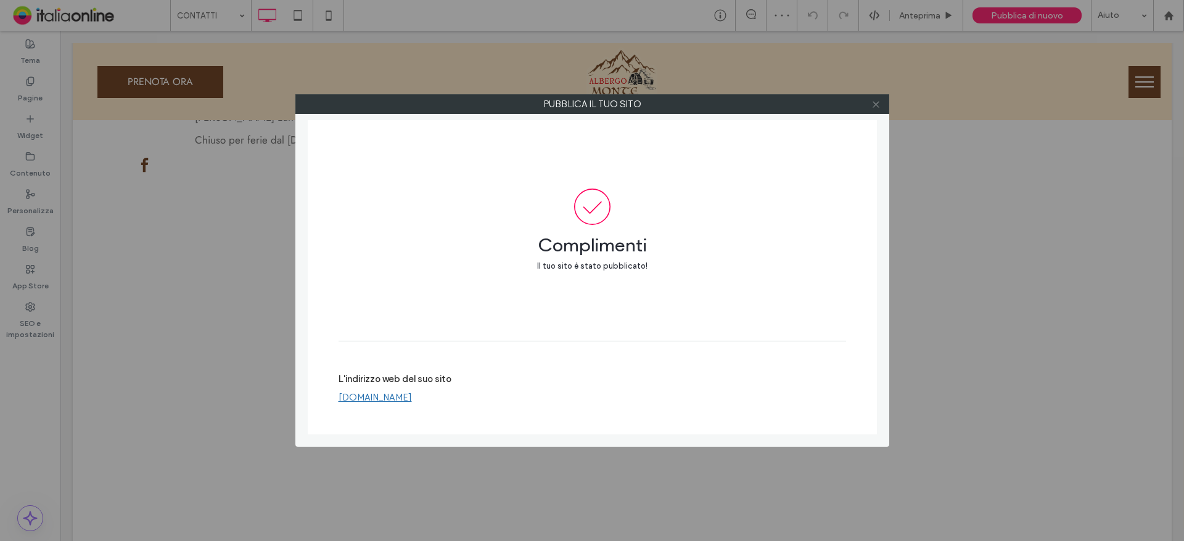
click at [875, 102] on icon at bounding box center [875, 104] width 9 height 9
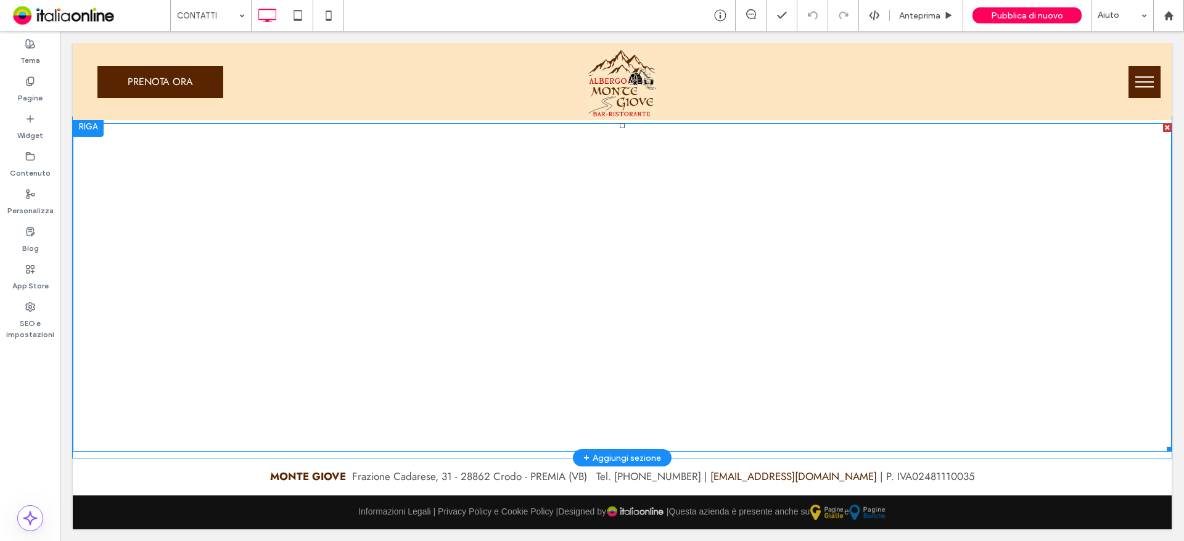
scroll to position [759, 0]
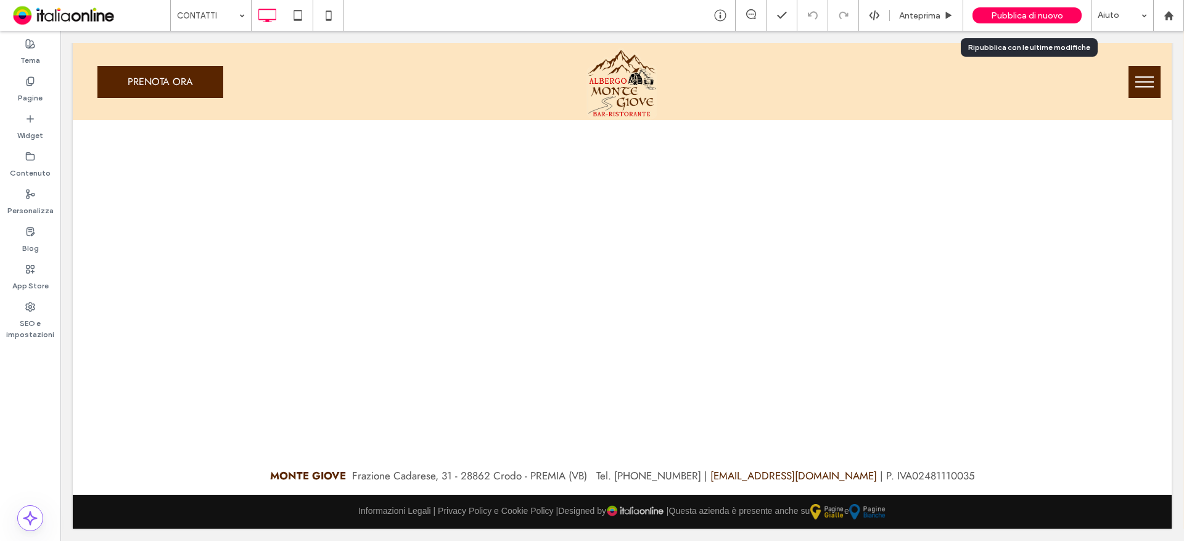
click at [1027, 24] on div "Pubblica di nuovo" at bounding box center [1026, 15] width 109 height 31
click at [1023, 18] on span "Pubblica di nuovo" at bounding box center [1027, 15] width 72 height 10
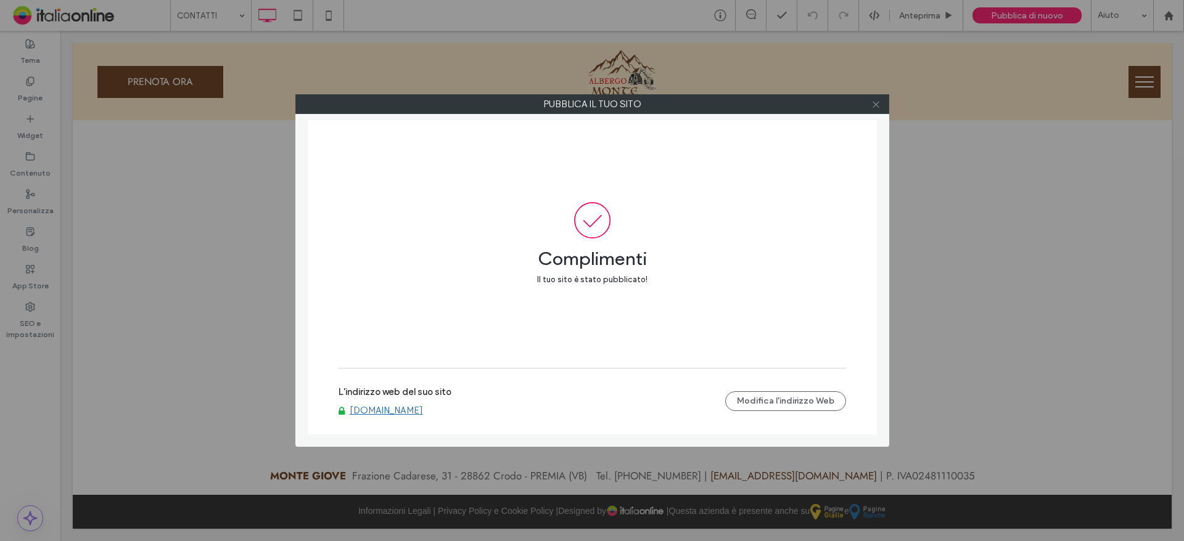
click at [874, 104] on icon at bounding box center [875, 104] width 9 height 9
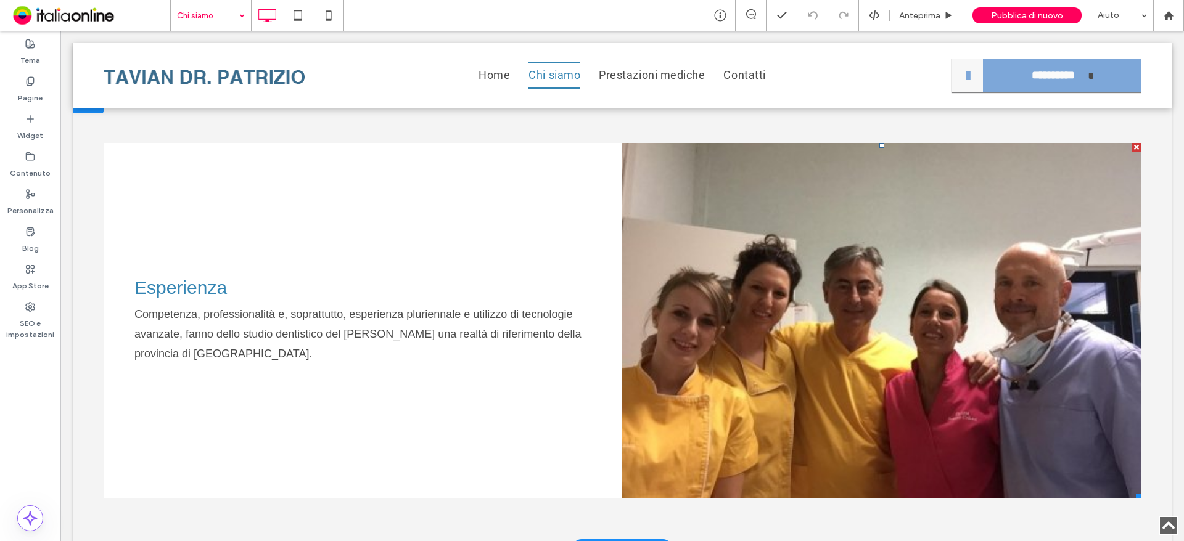
scroll to position [925, 0]
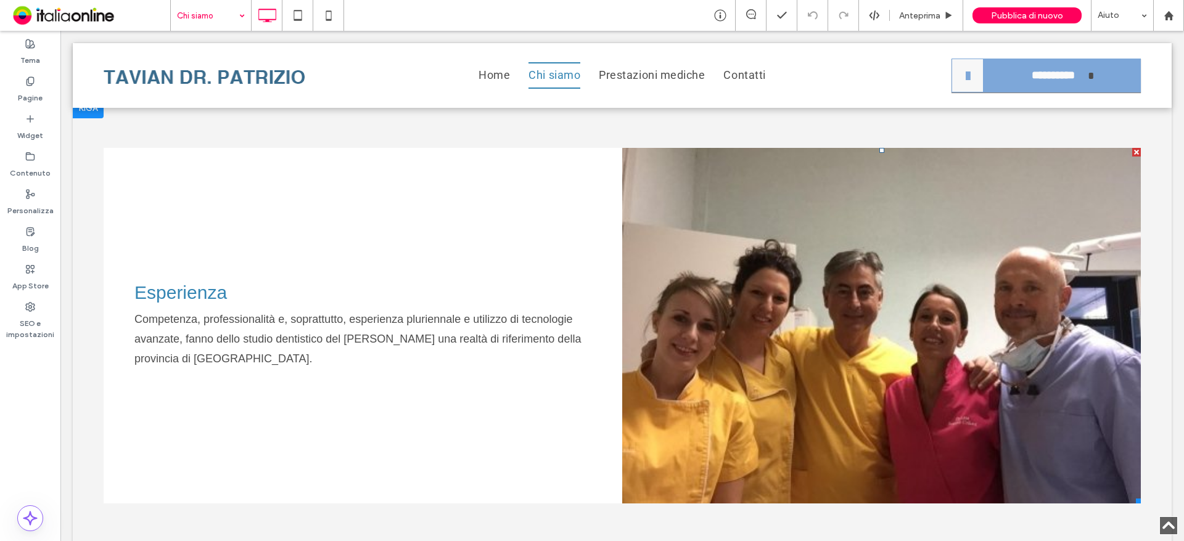
click at [861, 329] on li "Slide title Write your caption here Button" at bounding box center [881, 326] width 519 height 356
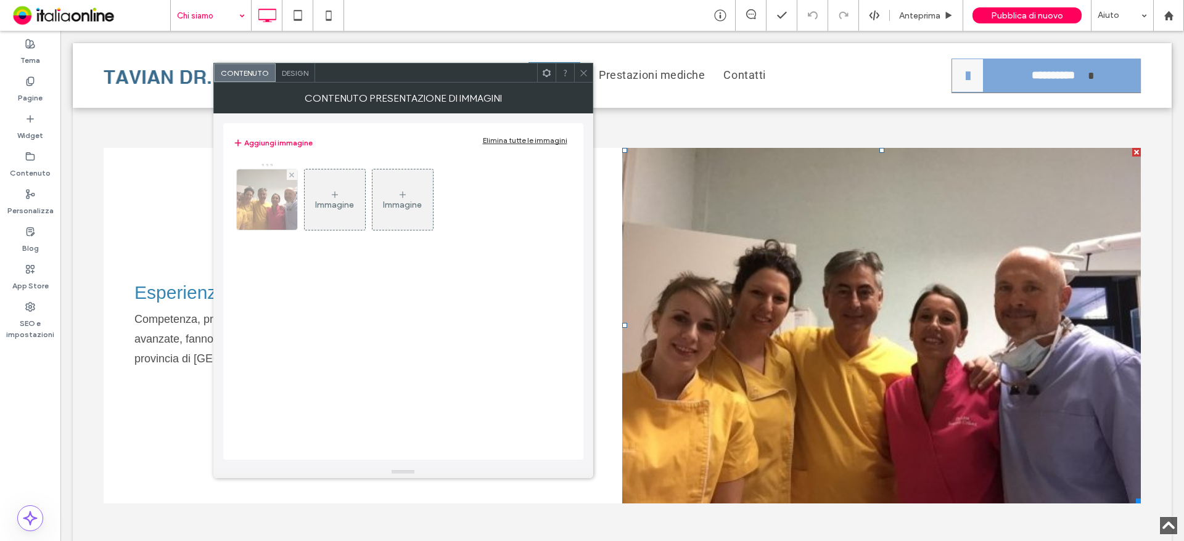
click at [272, 197] on img at bounding box center [266, 200] width 81 height 60
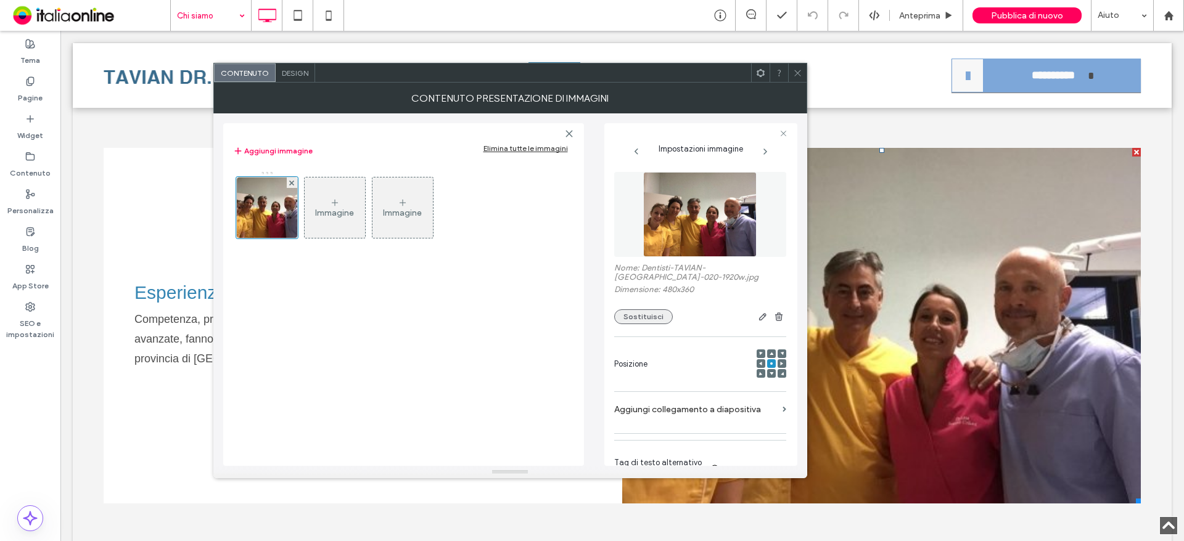
click at [639, 321] on button "Sostituisci" at bounding box center [643, 317] width 59 height 15
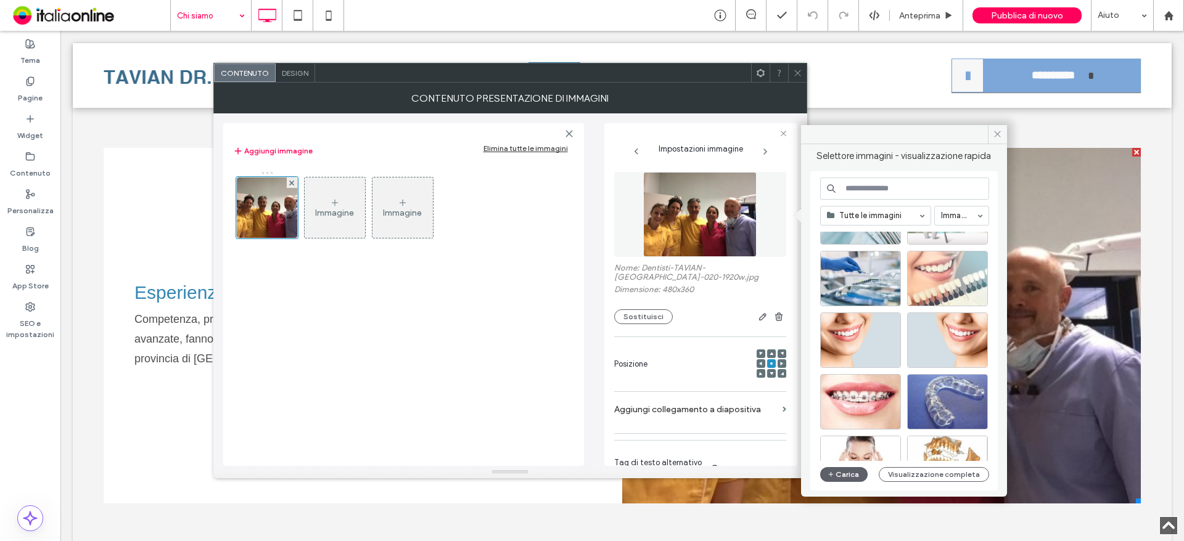
scroll to position [370, 0]
drag, startPoint x: 943, startPoint y: 340, endPoint x: 883, endPoint y: 310, distance: 67.6
click at [943, 340] on div "Seleziona" at bounding box center [947, 339] width 81 height 55
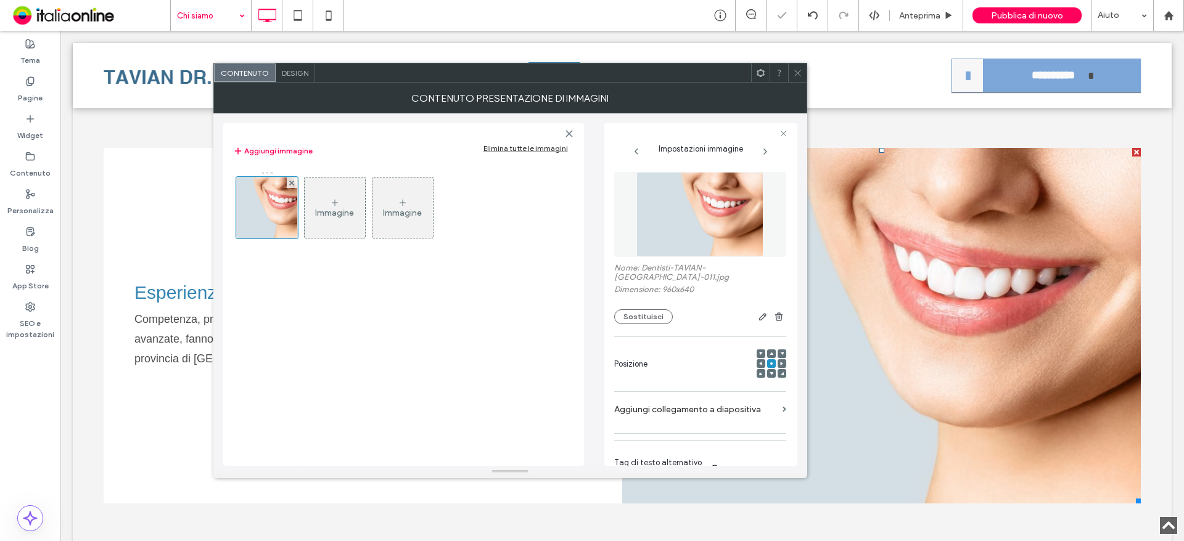
click at [795, 71] on icon at bounding box center [797, 72] width 9 height 9
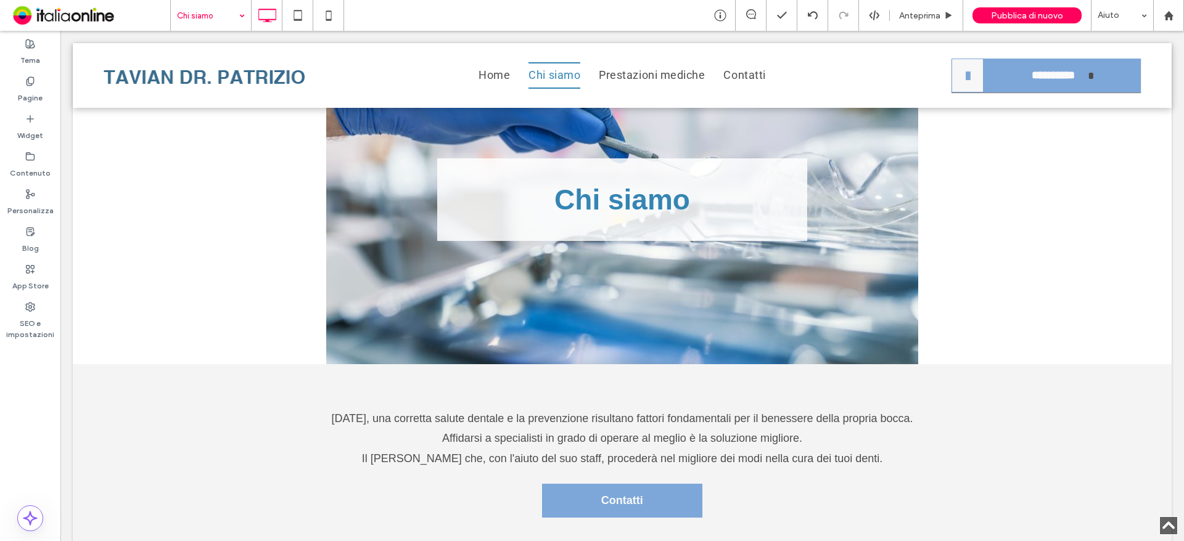
scroll to position [0, 0]
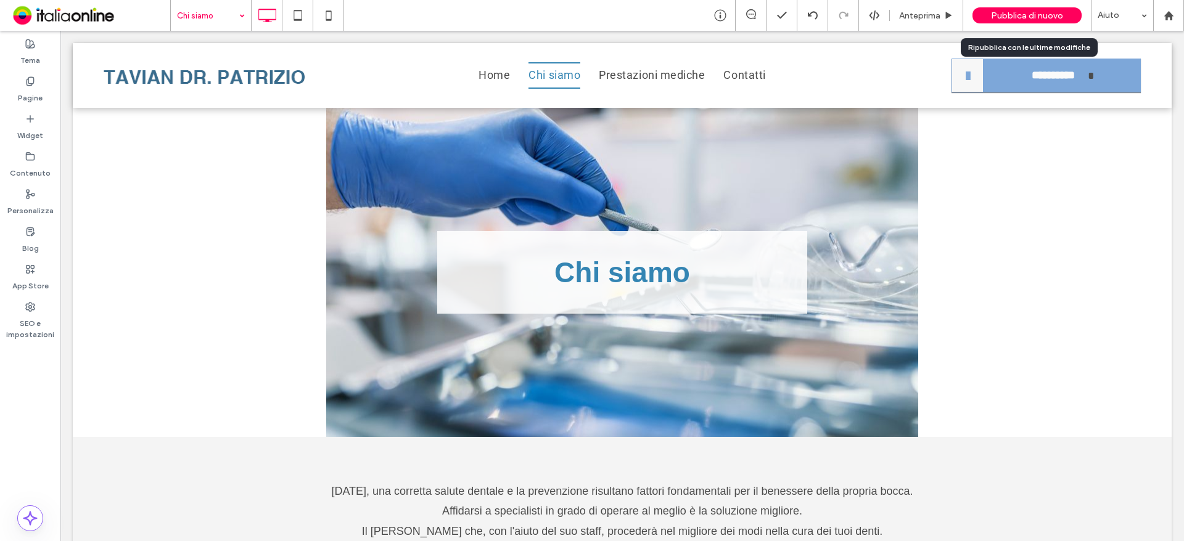
click at [1033, 7] on div "Pubblica di nuovo" at bounding box center [1026, 15] width 109 height 16
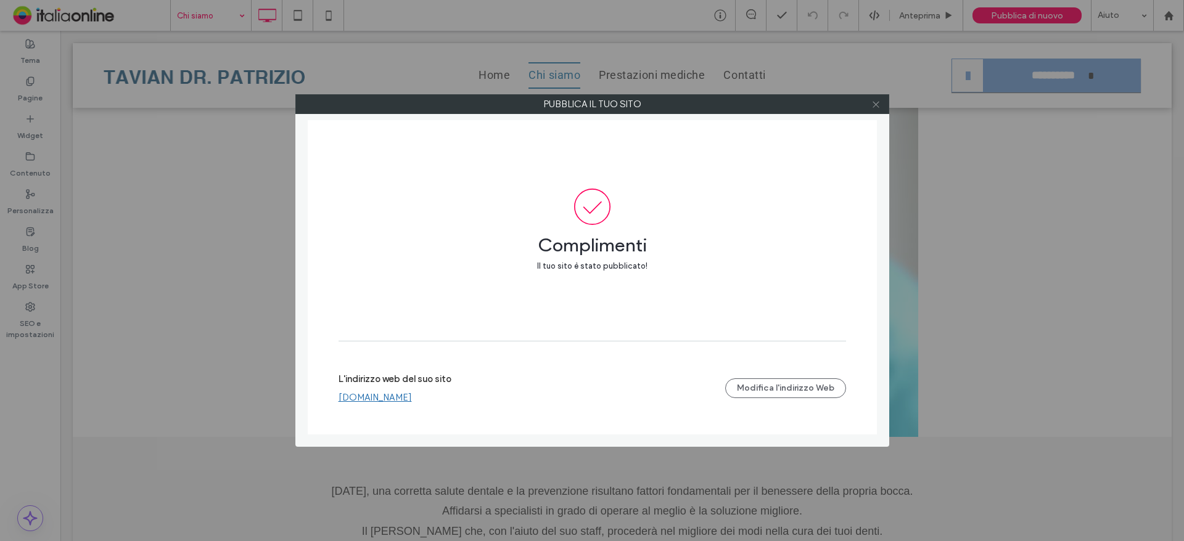
click at [873, 99] on span at bounding box center [875, 104] width 9 height 18
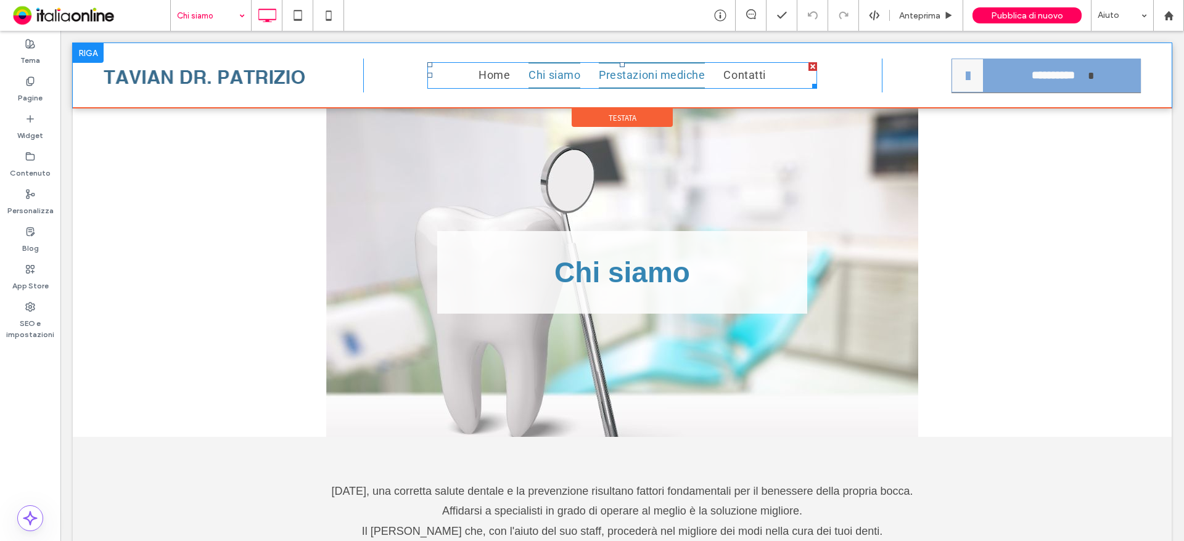
click at [652, 78] on span "Prestazioni mediche" at bounding box center [652, 75] width 106 height 27
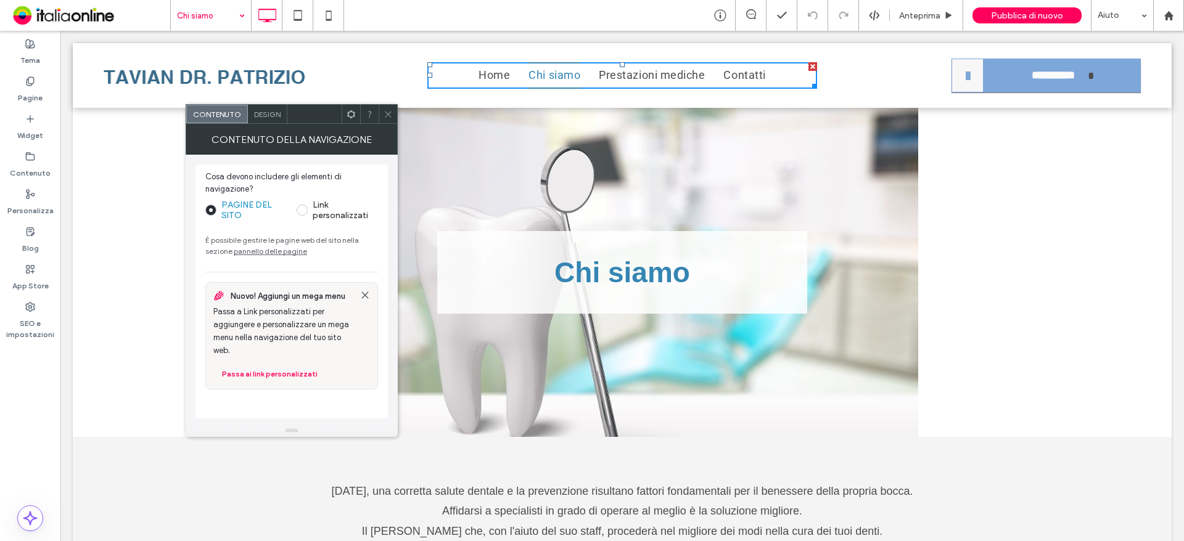
click at [387, 110] on icon at bounding box center [388, 114] width 9 height 9
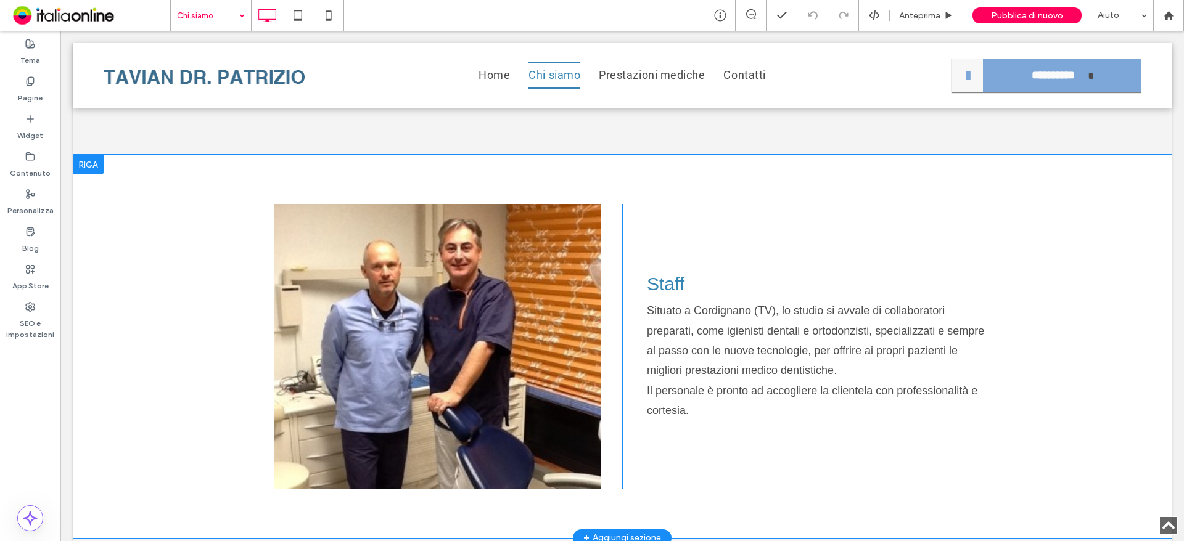
scroll to position [555, 0]
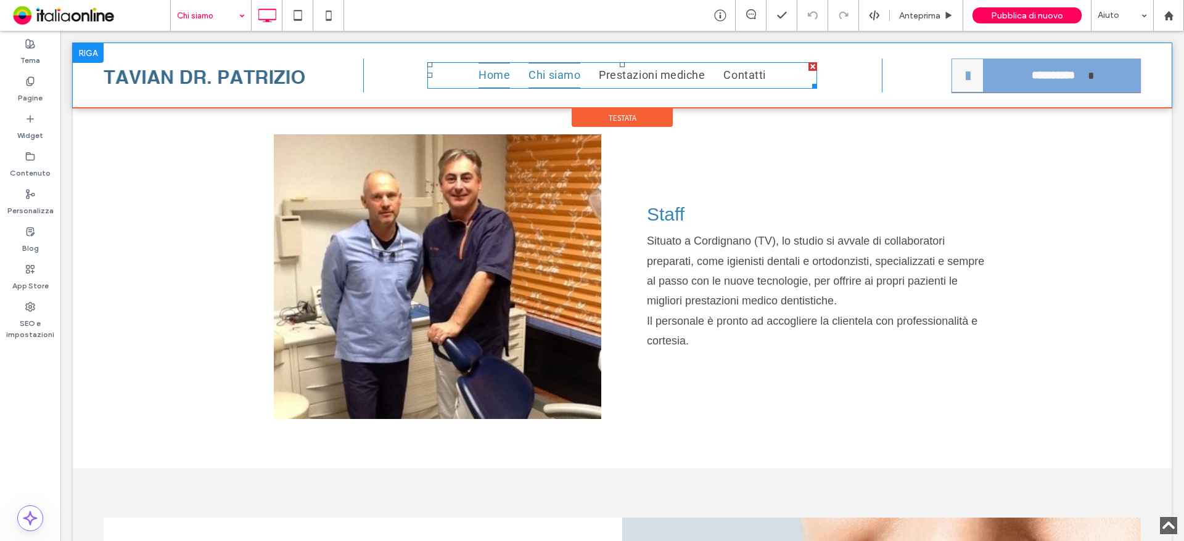
click at [488, 78] on span "Home" at bounding box center [493, 75] width 31 height 27
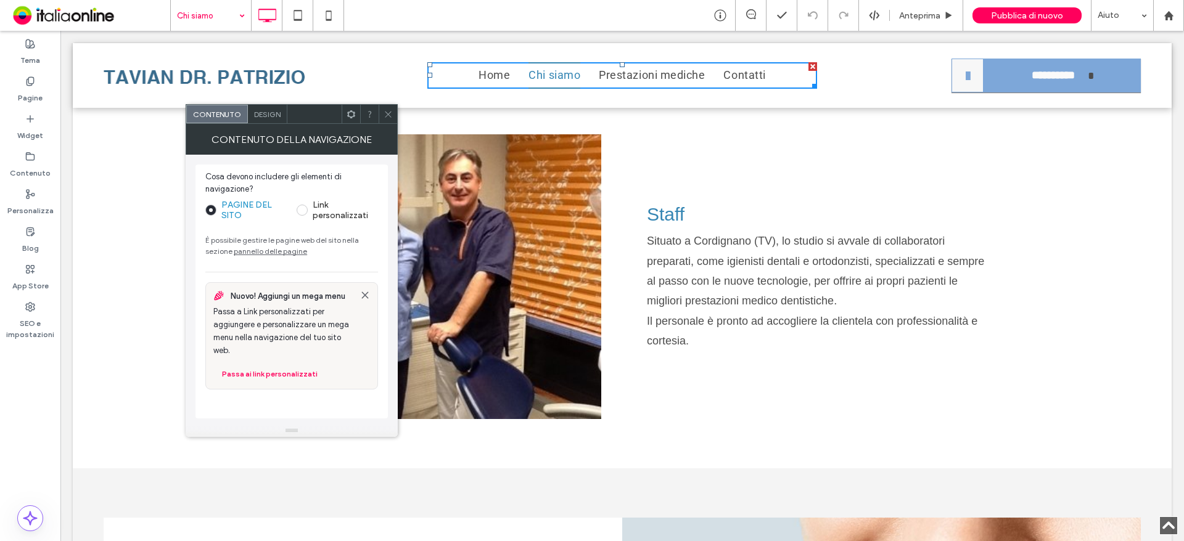
click at [389, 113] on use at bounding box center [388, 114] width 6 height 6
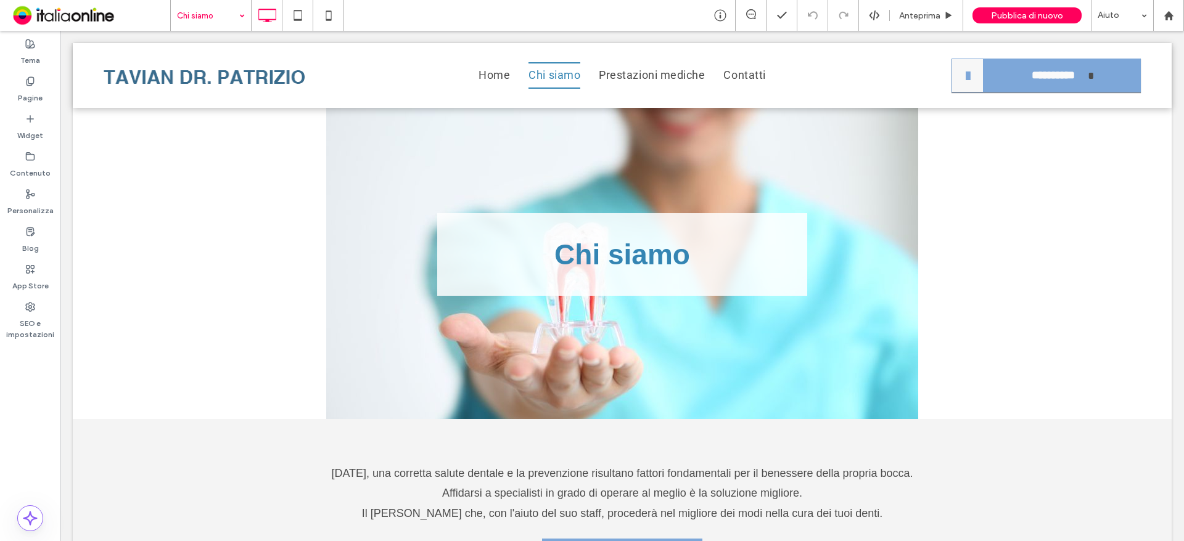
scroll to position [0, 0]
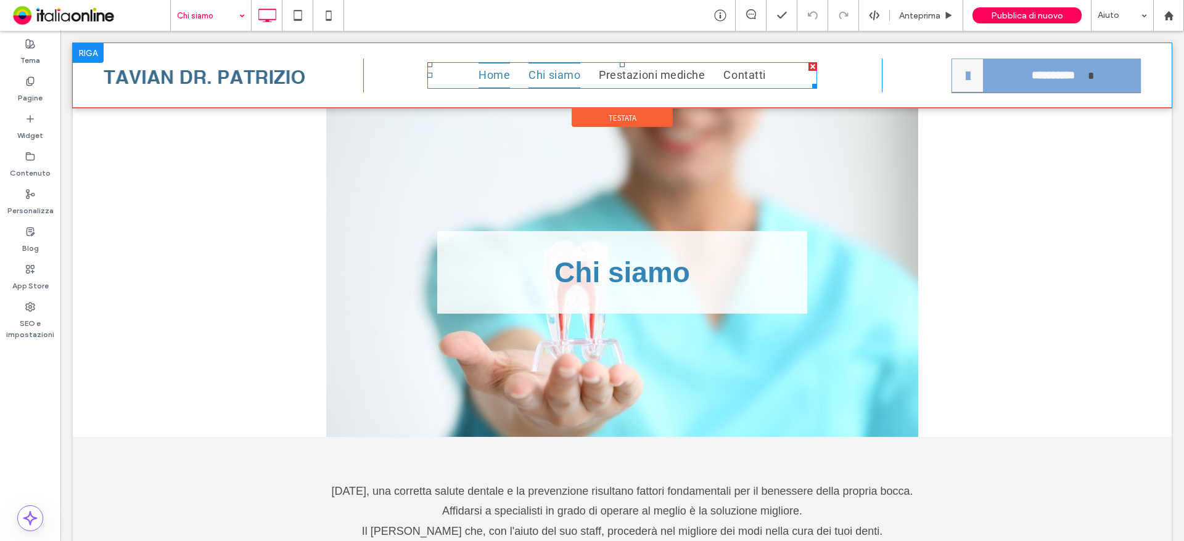
click at [492, 78] on span "Home" at bounding box center [493, 75] width 31 height 27
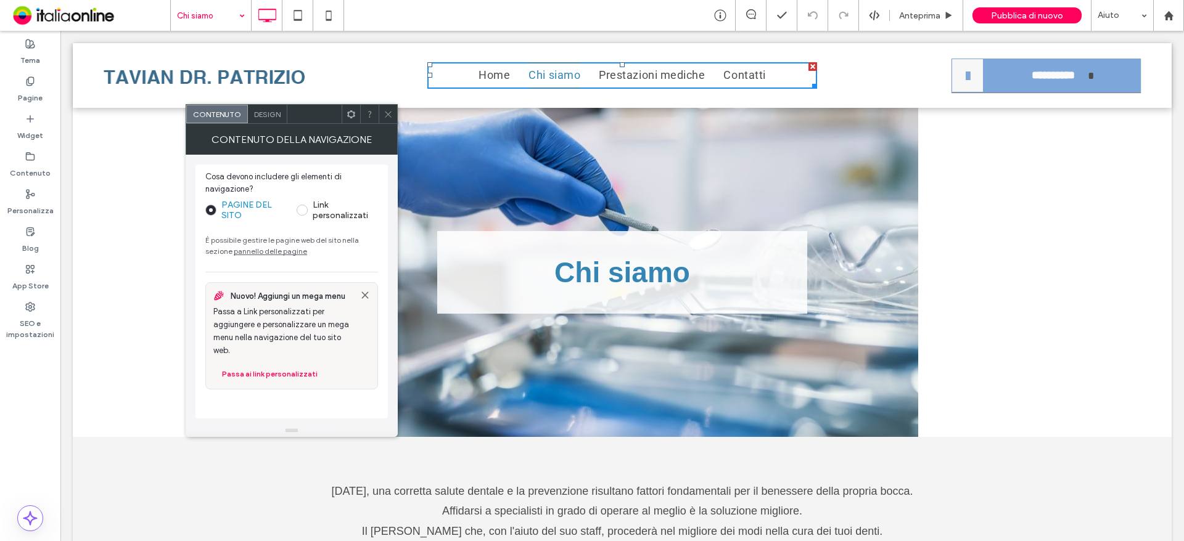
click at [393, 117] on icon at bounding box center [388, 114] width 9 height 9
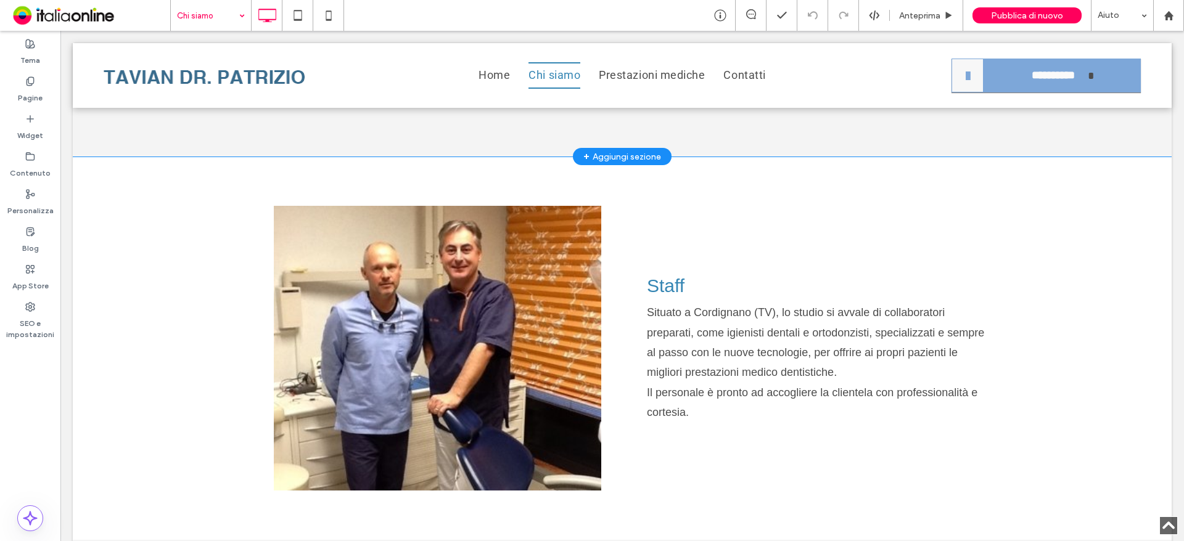
scroll to position [493, 0]
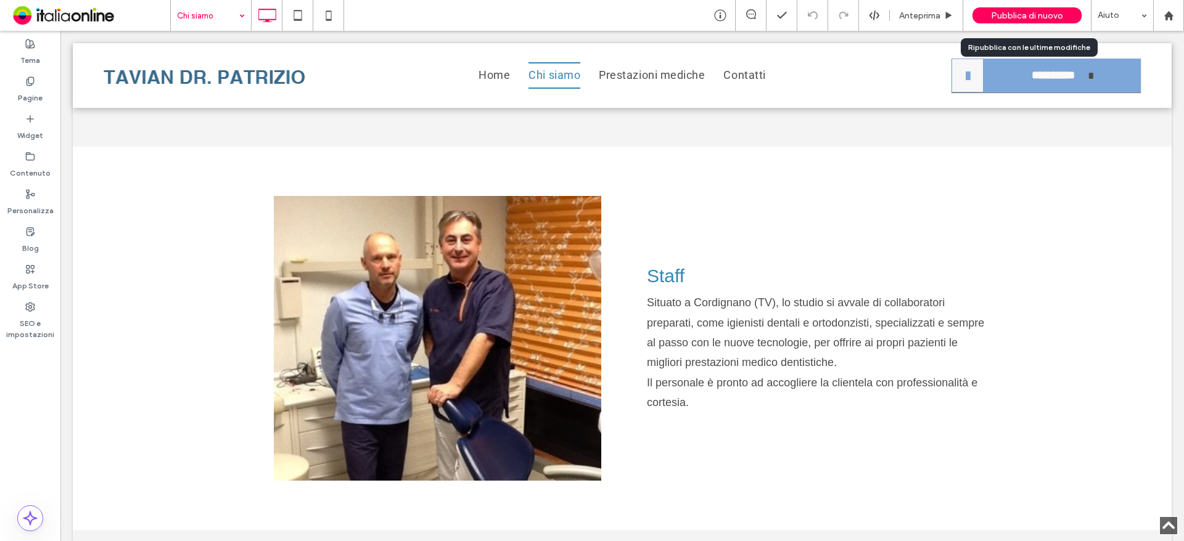
click at [994, 7] on div "Pubblica di nuovo" at bounding box center [1026, 15] width 109 height 16
